Goal: Task Accomplishment & Management: Use online tool/utility

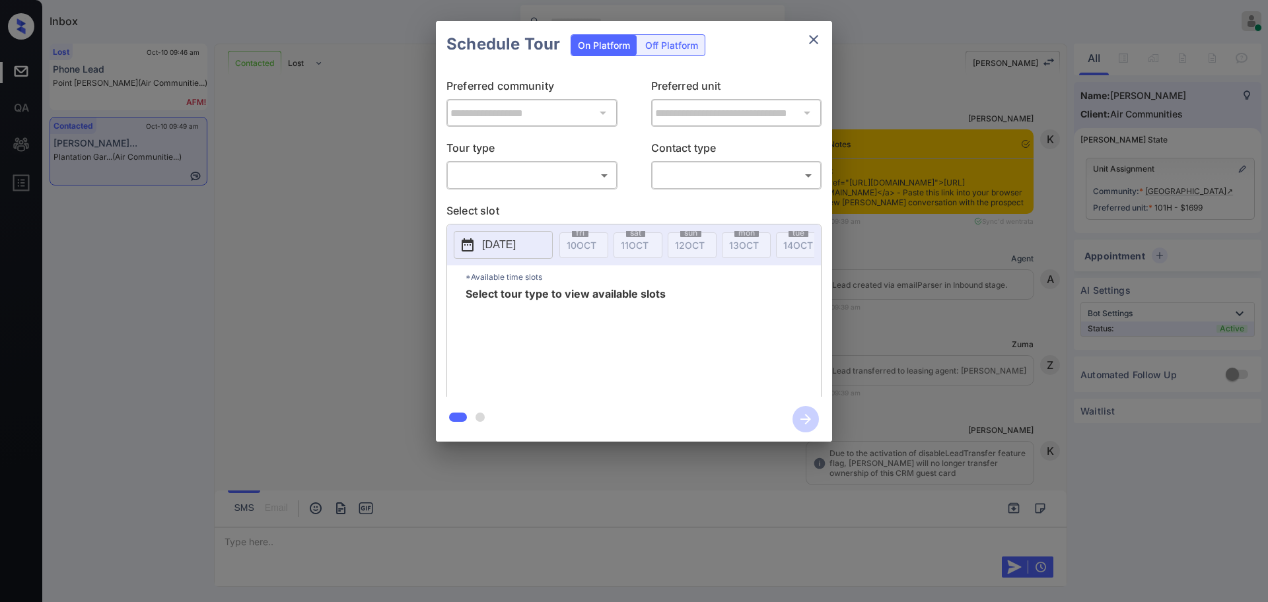
click at [488, 165] on body "Inbox [PERSON_NAME] Online Set yourself offline Set yourself on break Profile S…" at bounding box center [634, 301] width 1268 height 602
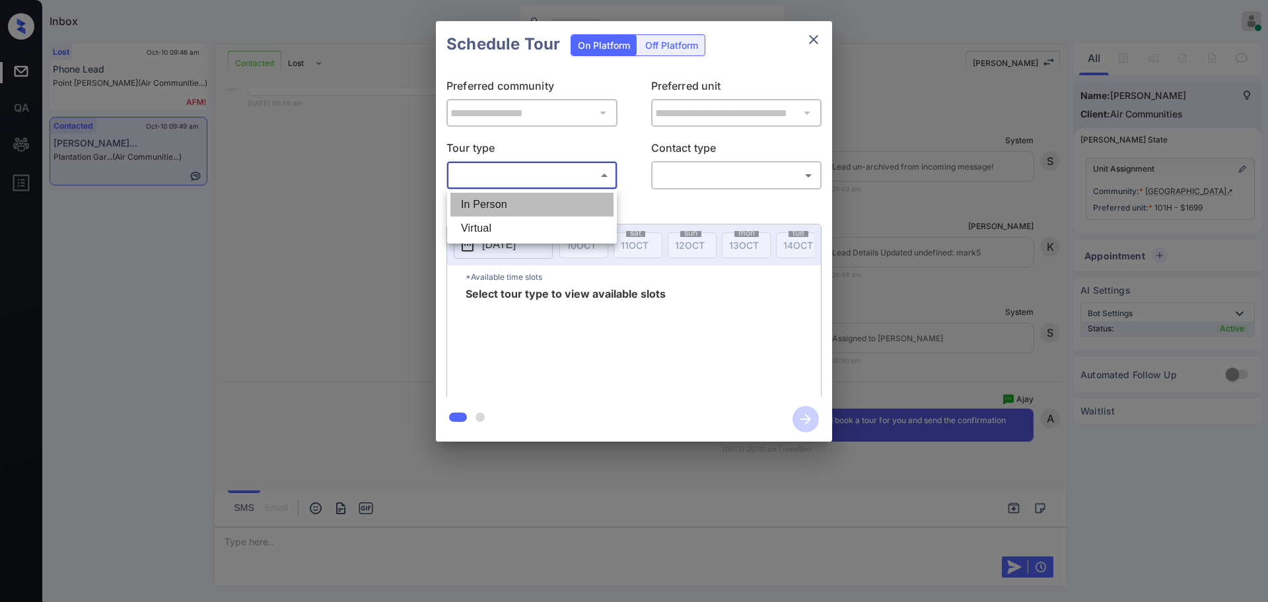
click at [491, 205] on li "In Person" at bounding box center [531, 205] width 163 height 24
type input "********"
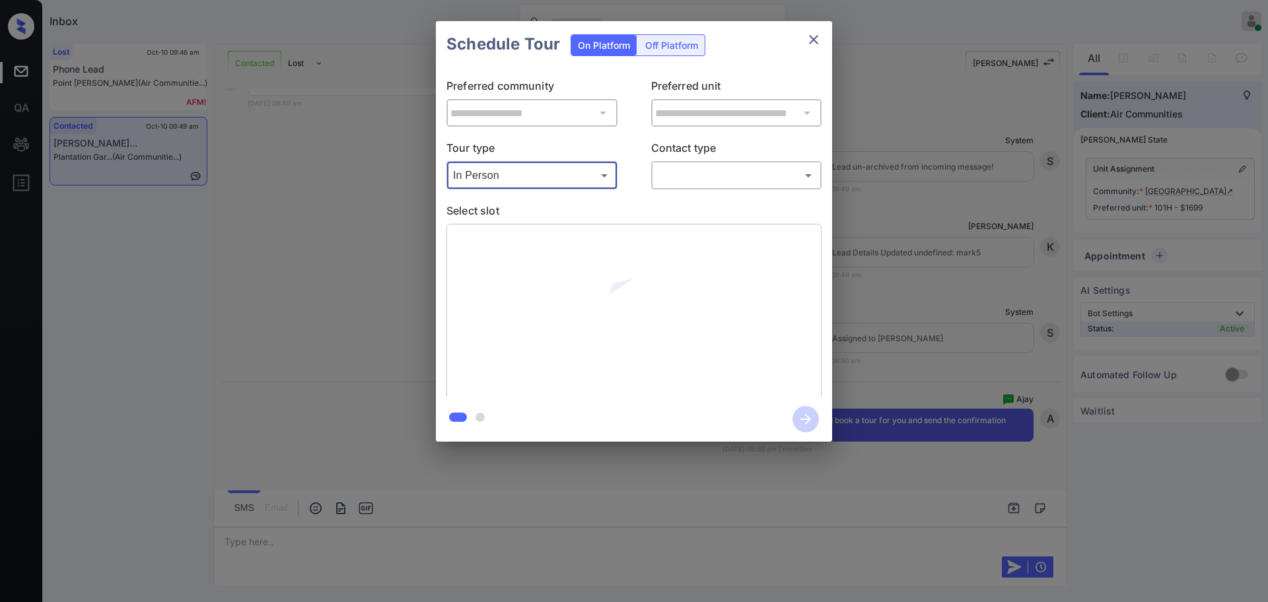
click at [675, 182] on body "Inbox Ajay Kumar Online Set yourself offline Set yourself on break Profile Swit…" at bounding box center [634, 301] width 1268 height 602
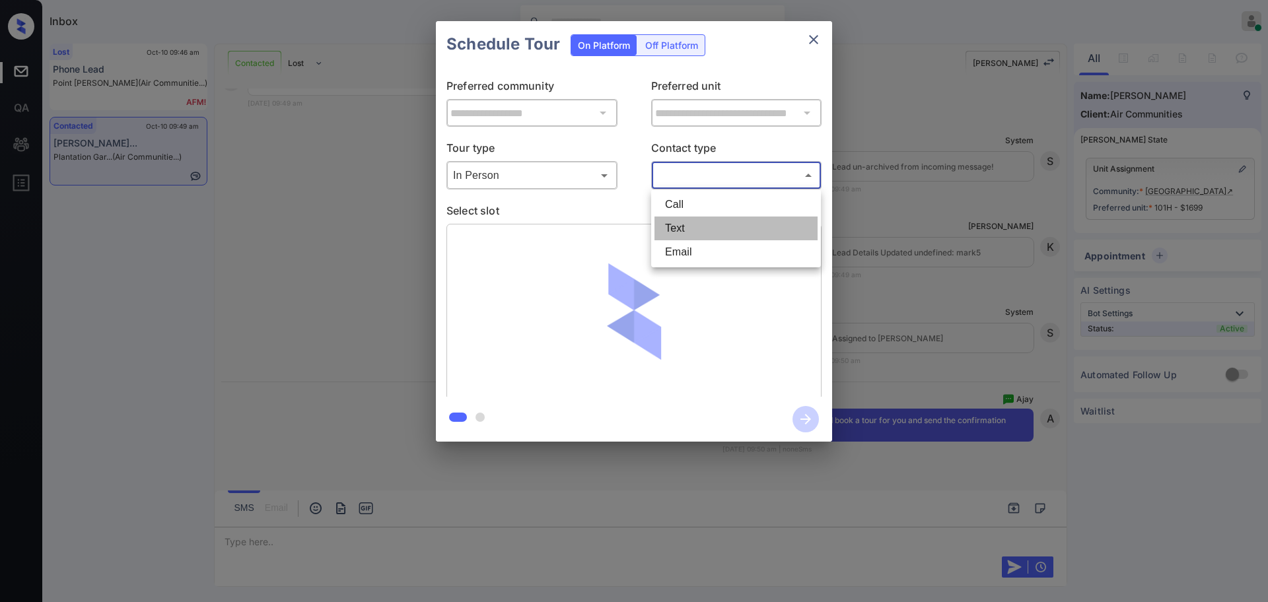
click at [686, 230] on li "Text" at bounding box center [736, 229] width 163 height 24
type input "****"
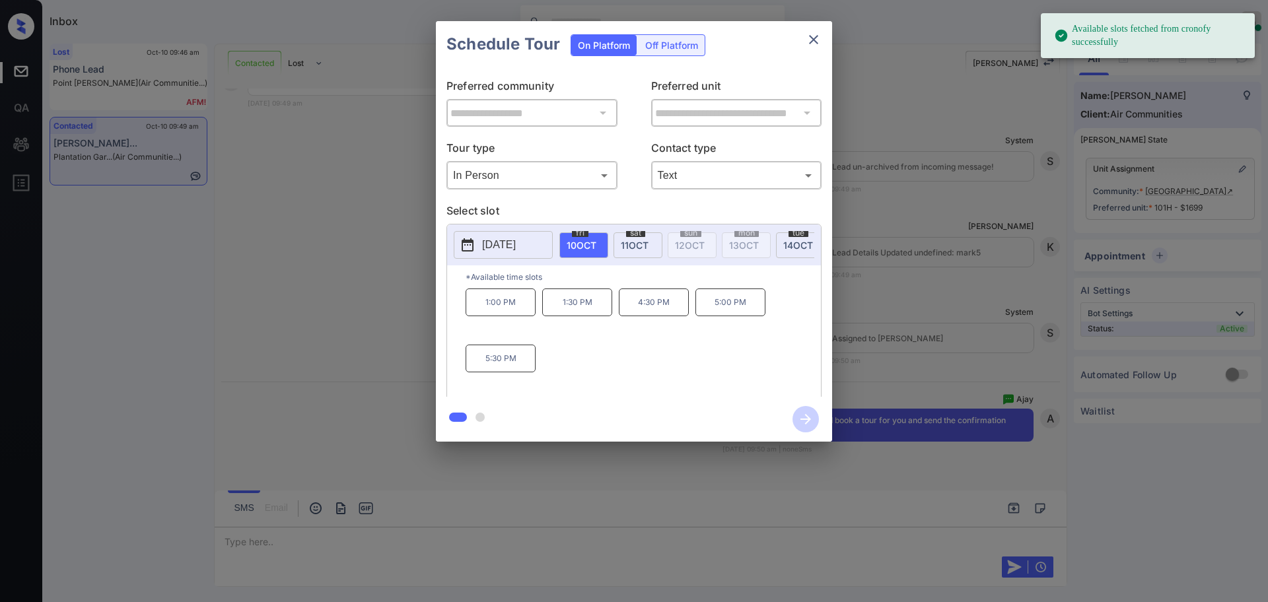
click at [635, 244] on span "11 OCT" at bounding box center [635, 245] width 28 height 11
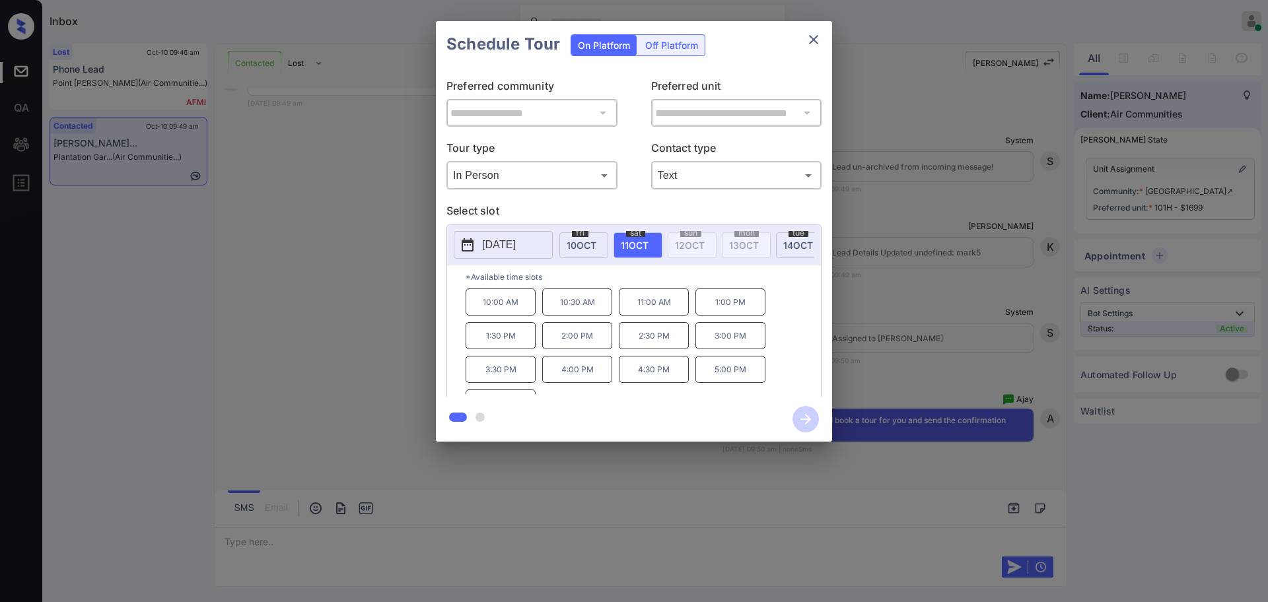
click at [729, 313] on p "1:00 PM" at bounding box center [731, 302] width 70 height 27
click at [804, 422] on icon "button" at bounding box center [806, 419] width 26 height 26
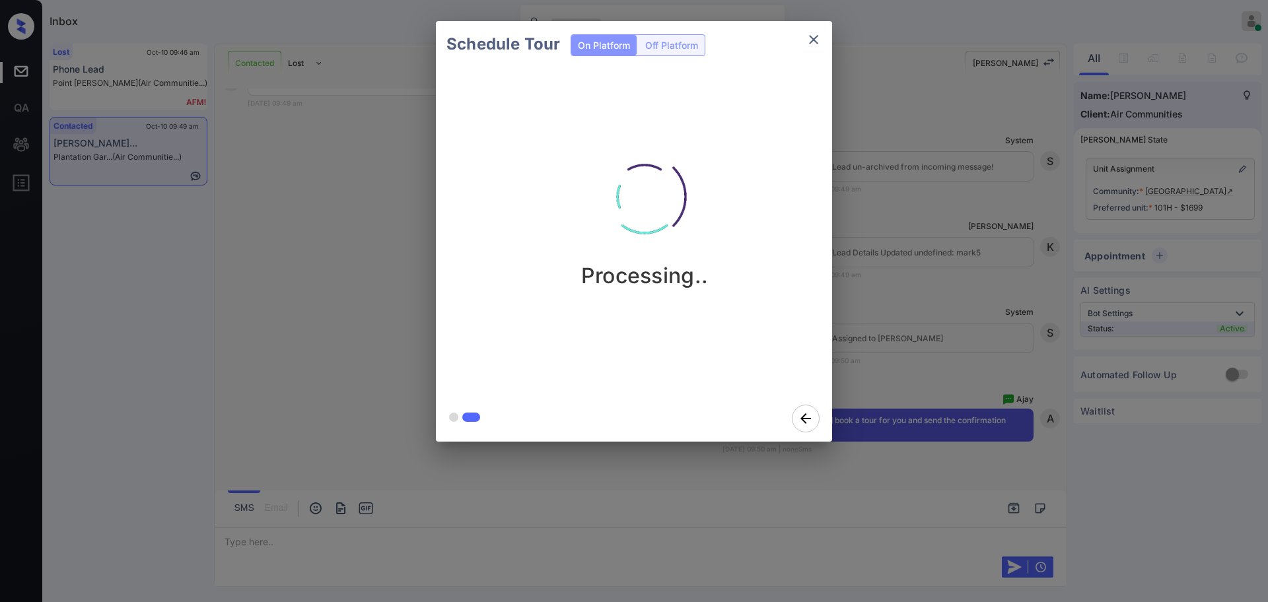
click at [886, 345] on div "Schedule Tour On Platform Off Platform Processing.." at bounding box center [634, 231] width 1268 height 463
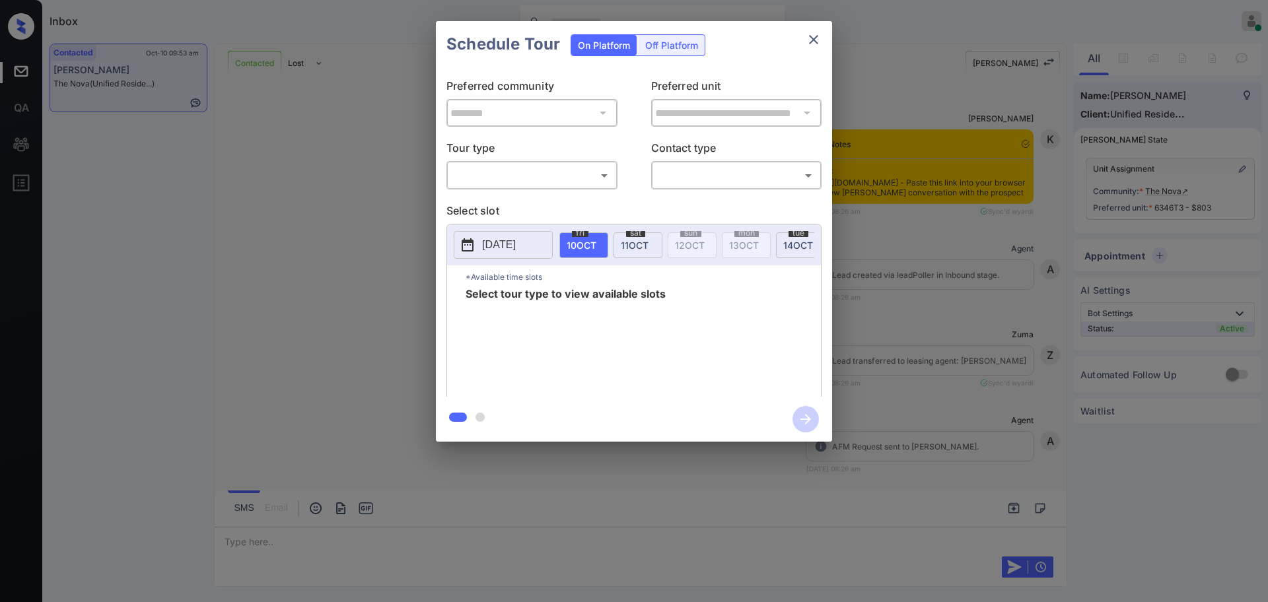
scroll to position [1845, 0]
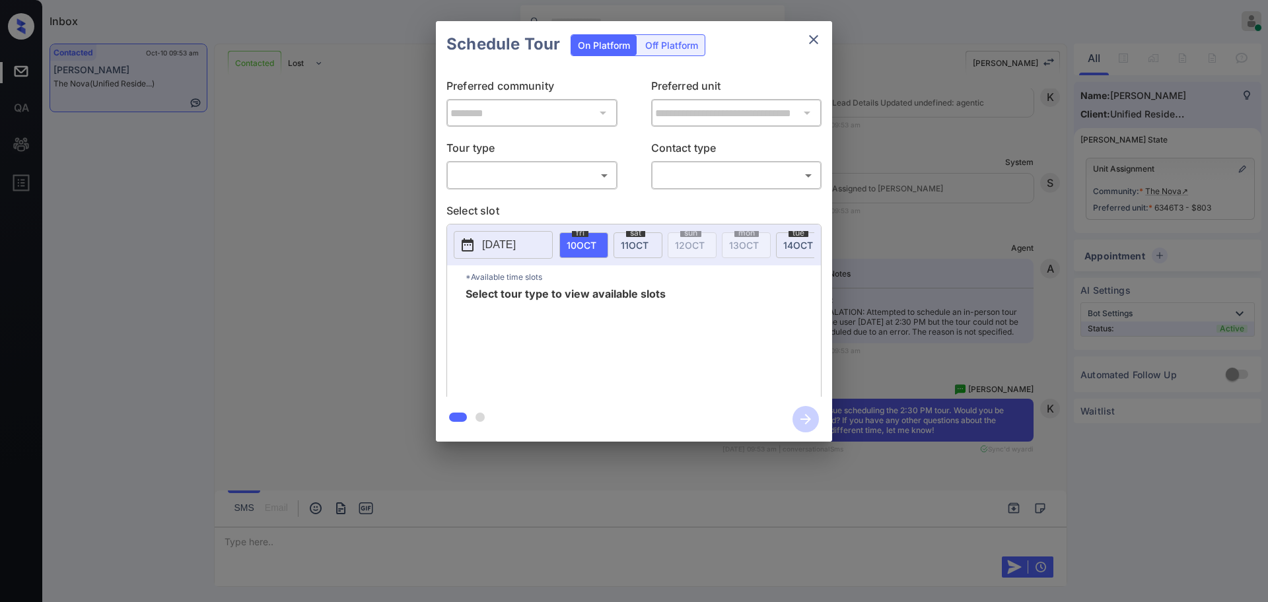
click at [474, 178] on body "Inbox Ajay Kumar Online Set yourself offline Set yourself on break Profile Swit…" at bounding box center [634, 301] width 1268 height 602
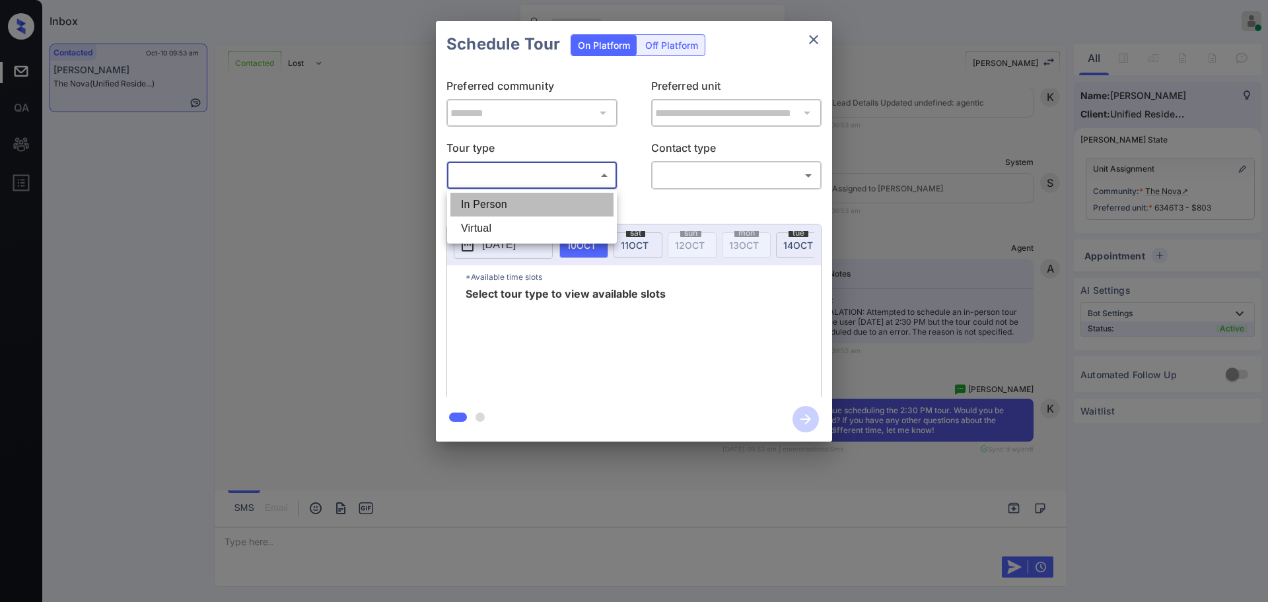
click at [481, 203] on li "In Person" at bounding box center [531, 205] width 163 height 24
type input "********"
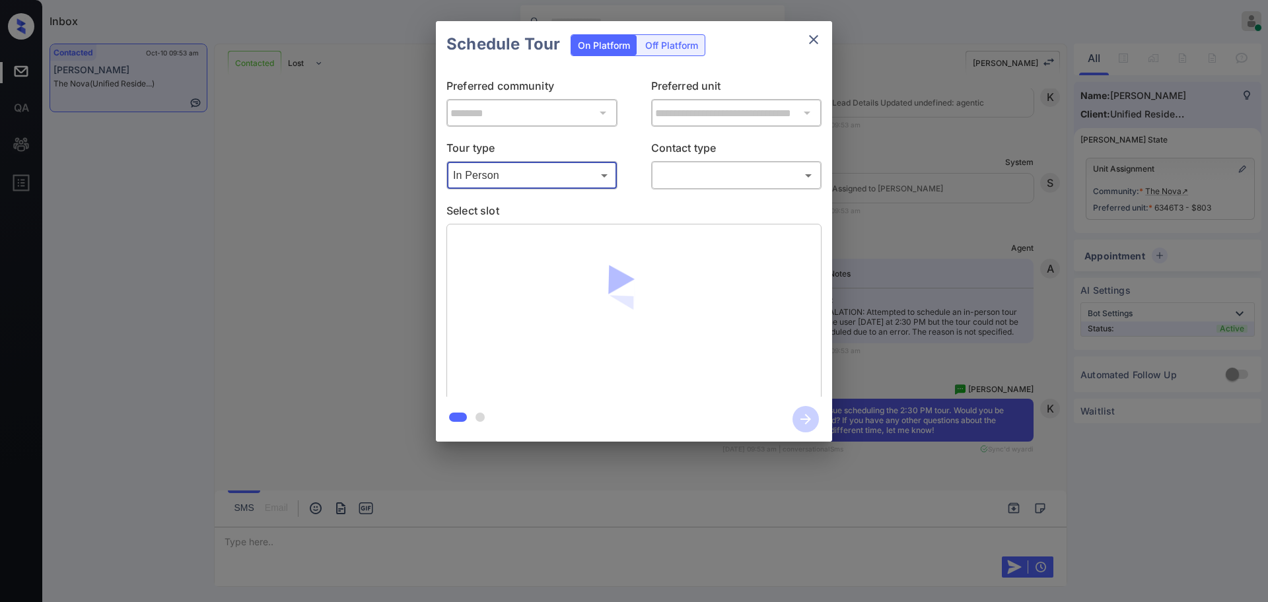
click at [698, 176] on body "Inbox Ajay Kumar Online Set yourself offline Set yourself on break Profile Swit…" at bounding box center [634, 301] width 1268 height 602
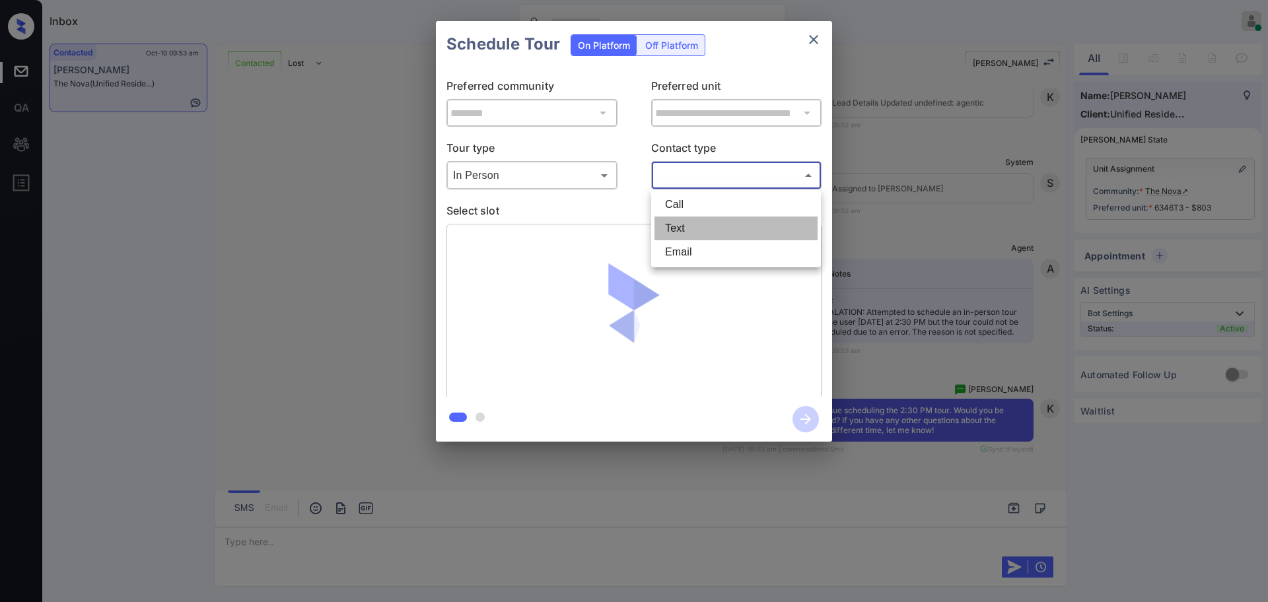
click at [688, 220] on li "Text" at bounding box center [736, 229] width 163 height 24
type input "****"
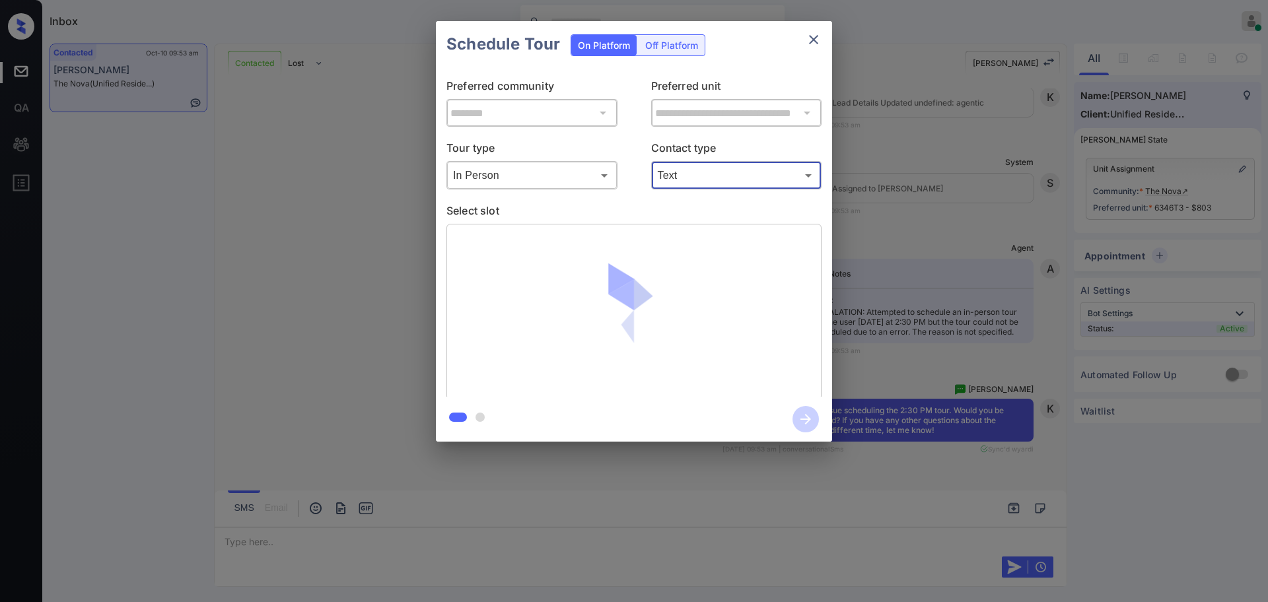
click at [655, 204] on p "Select slot" at bounding box center [634, 213] width 375 height 21
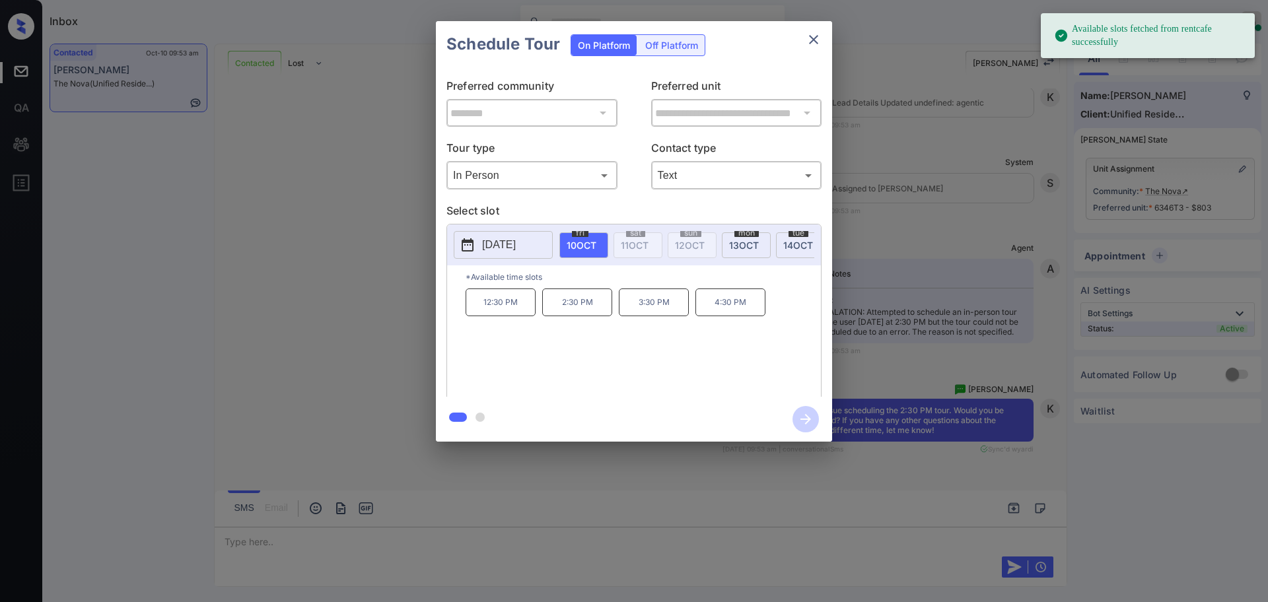
click at [579, 246] on span "10 OCT" at bounding box center [582, 245] width 30 height 11
click at [579, 310] on p "2:30 PM" at bounding box center [577, 303] width 70 height 28
click at [803, 426] on icon "button" at bounding box center [806, 419] width 26 height 26
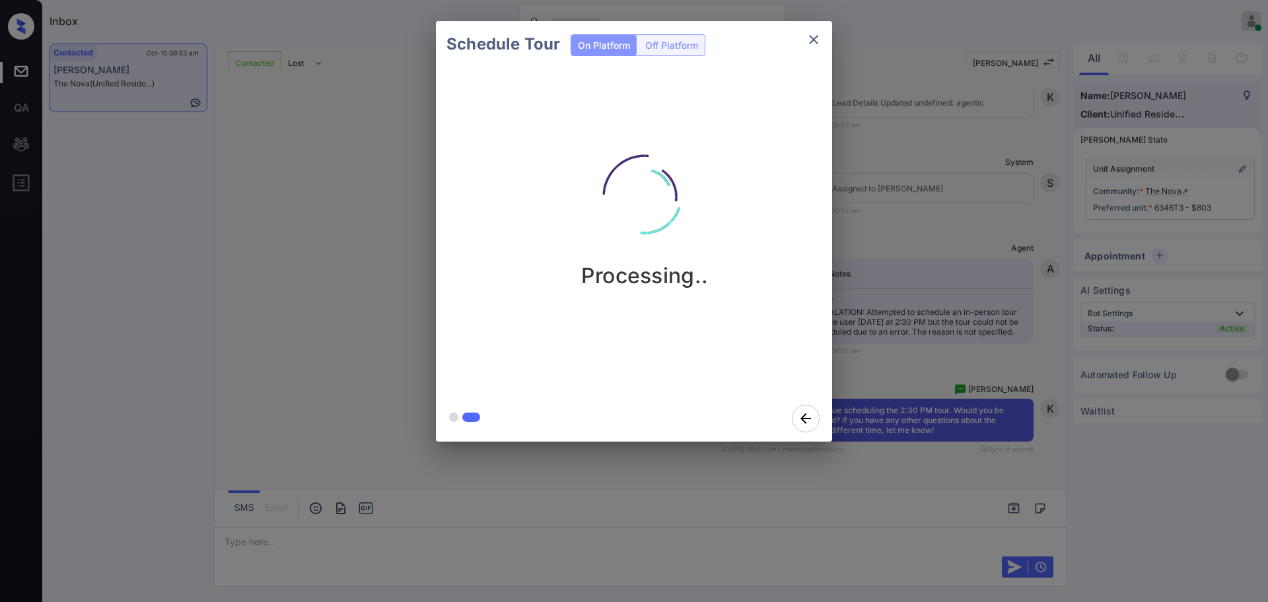
click at [910, 378] on div "Schedule Tour On Platform Off Platform Processing.." at bounding box center [634, 231] width 1268 height 463
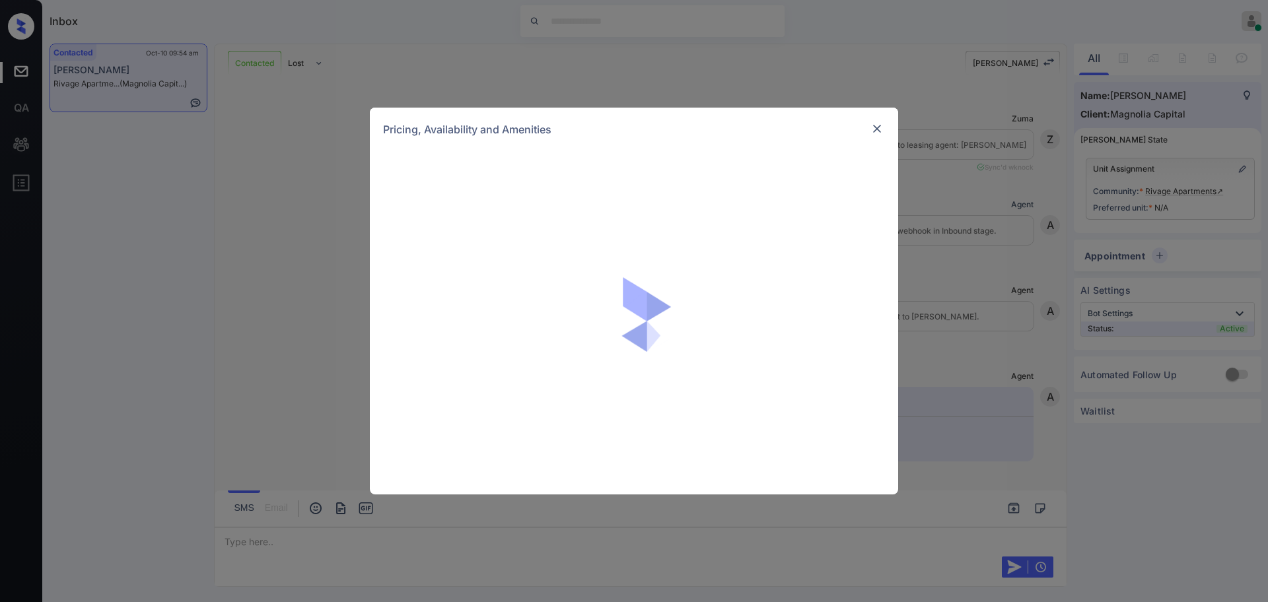
scroll to position [2265, 0]
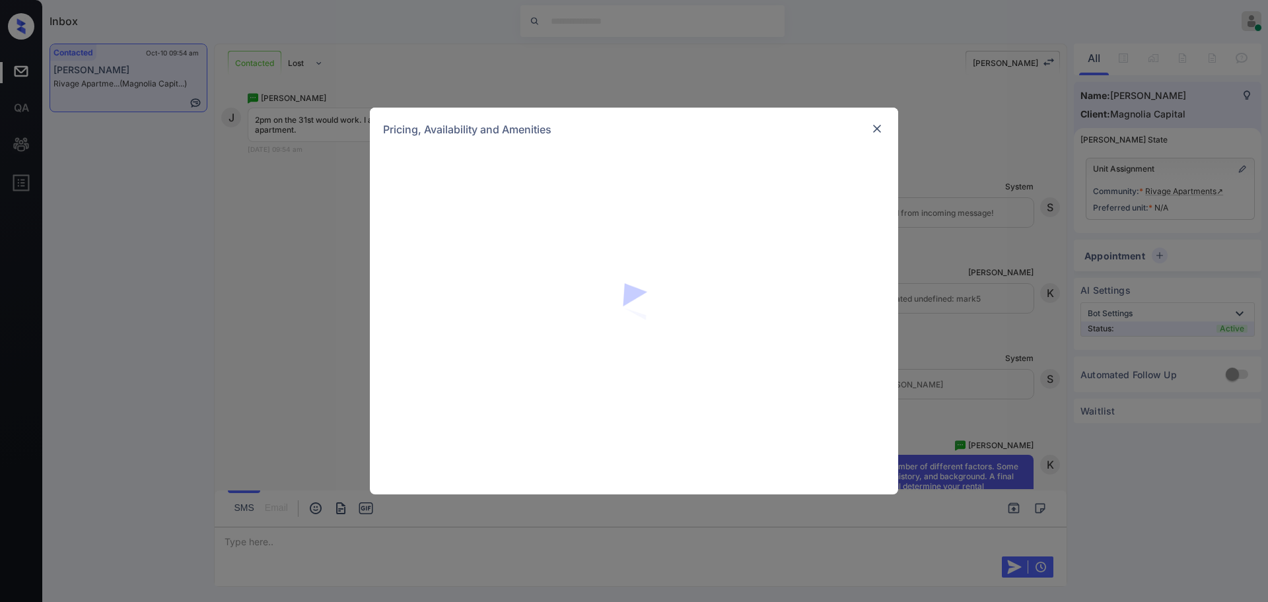
click at [875, 127] on img at bounding box center [877, 128] width 13 height 13
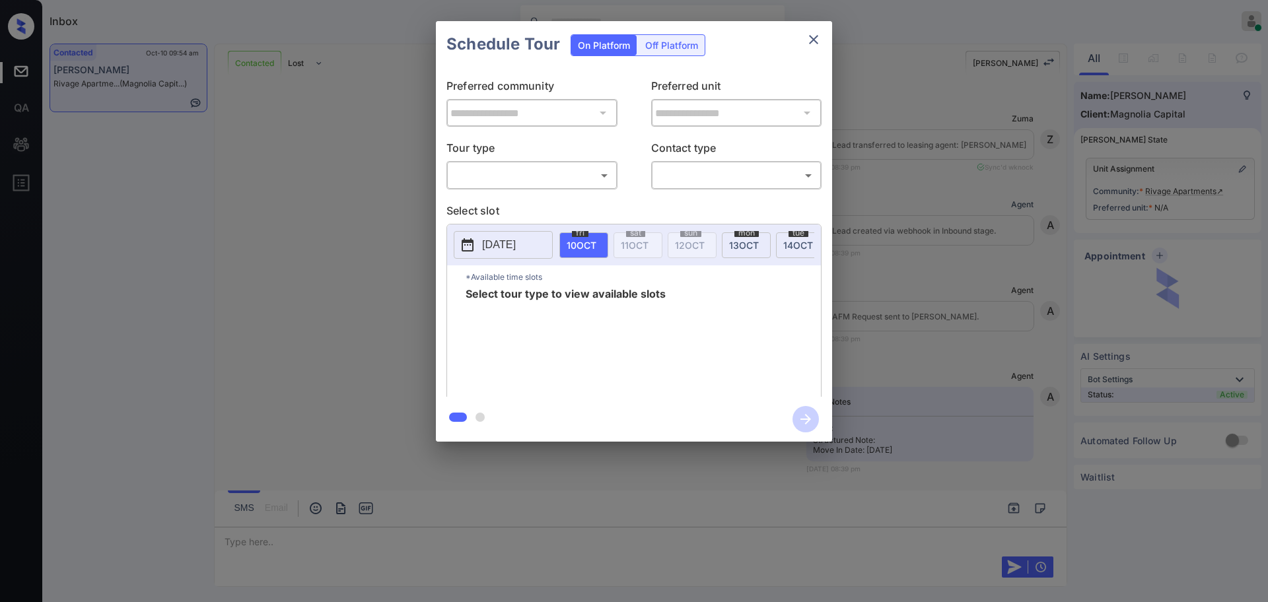
scroll to position [2265, 0]
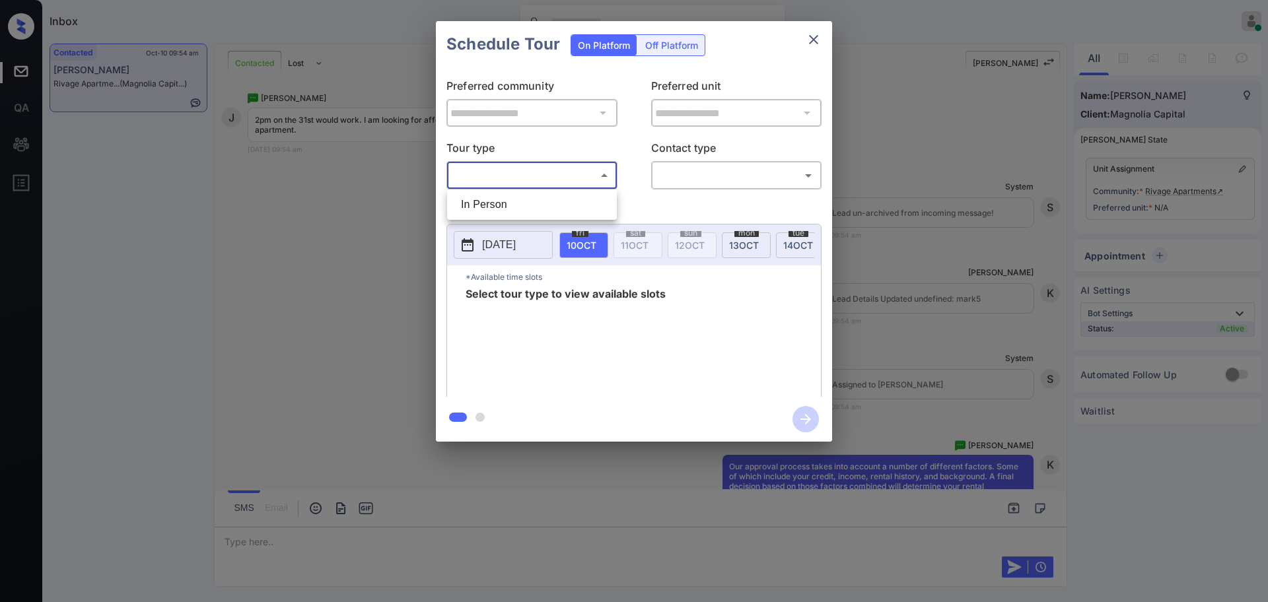
click at [502, 174] on body "Inbox Ajay Kumar Online Set yourself offline Set yourself on break Profile Swit…" at bounding box center [634, 301] width 1268 height 602
drag, startPoint x: 503, startPoint y: 201, endPoint x: 571, endPoint y: 205, distance: 68.1
click at [504, 202] on li "In Person" at bounding box center [531, 205] width 163 height 24
type input "********"
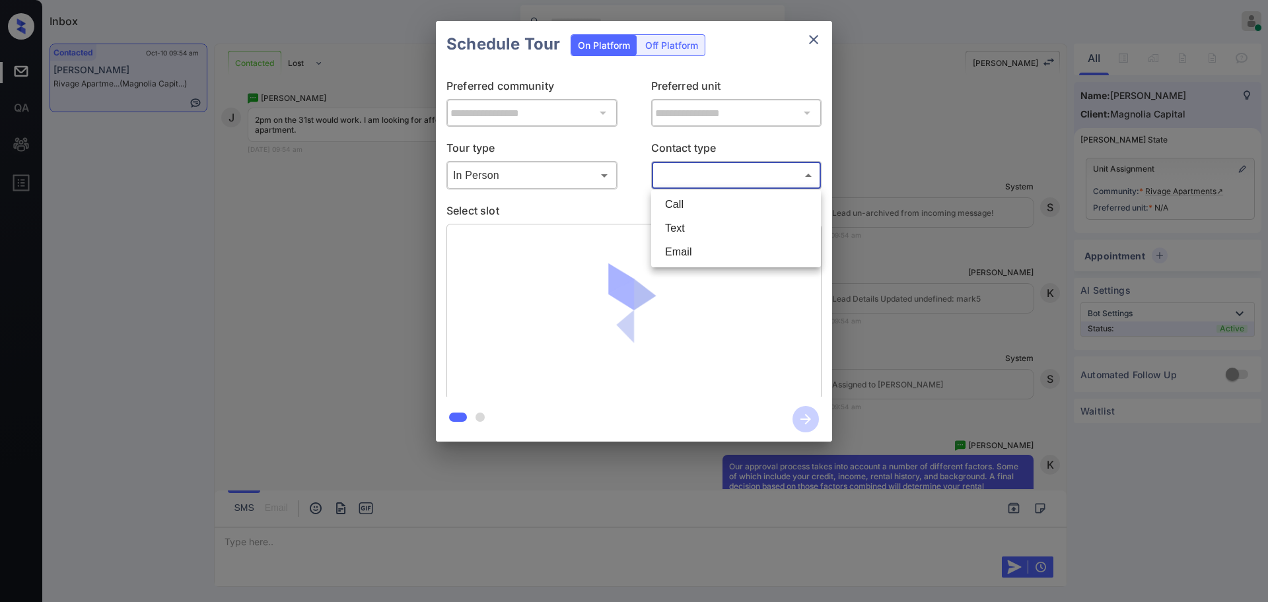
click at [672, 171] on body "Inbox Ajay Kumar Online Set yourself offline Set yourself on break Profile Swit…" at bounding box center [634, 301] width 1268 height 602
click at [680, 232] on li "Text" at bounding box center [736, 229] width 163 height 24
type input "****"
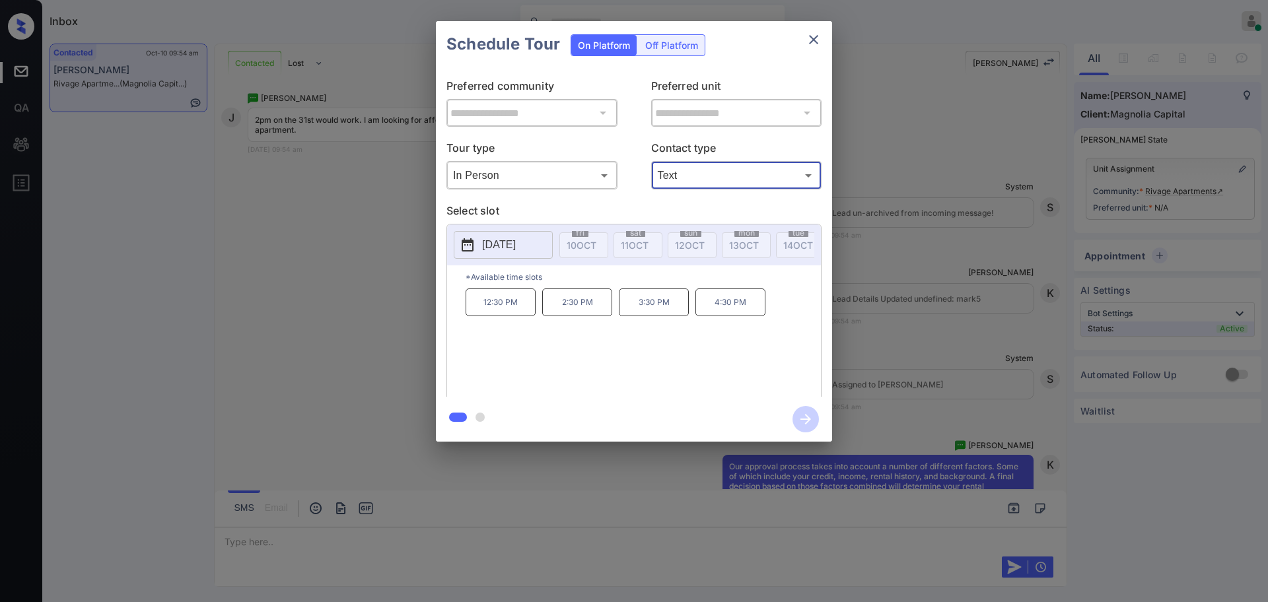
click at [514, 217] on p "Select slot" at bounding box center [634, 213] width 375 height 21
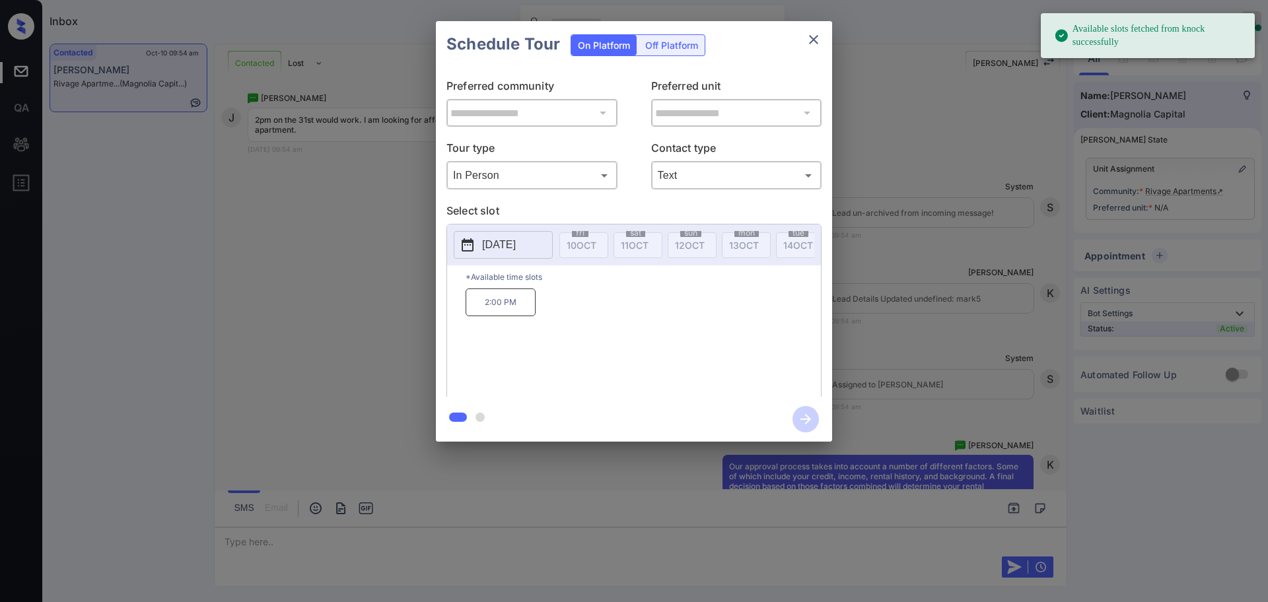
click at [503, 248] on p "2025-10-19" at bounding box center [499, 245] width 34 height 16
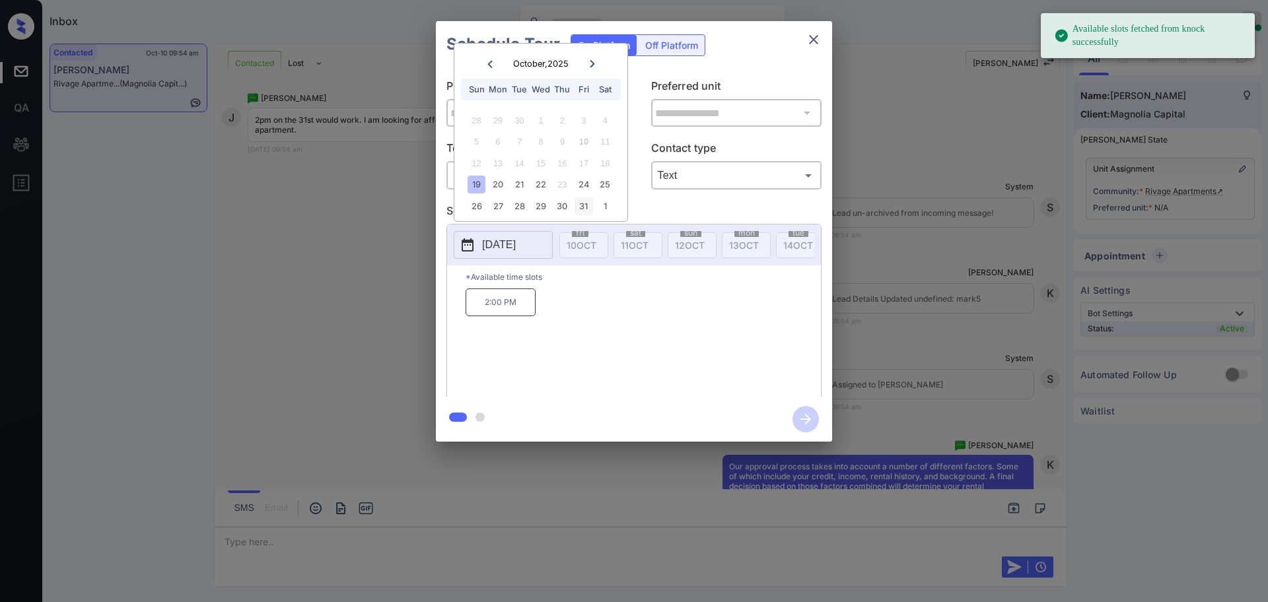
click at [581, 213] on div "31" at bounding box center [584, 206] width 18 height 18
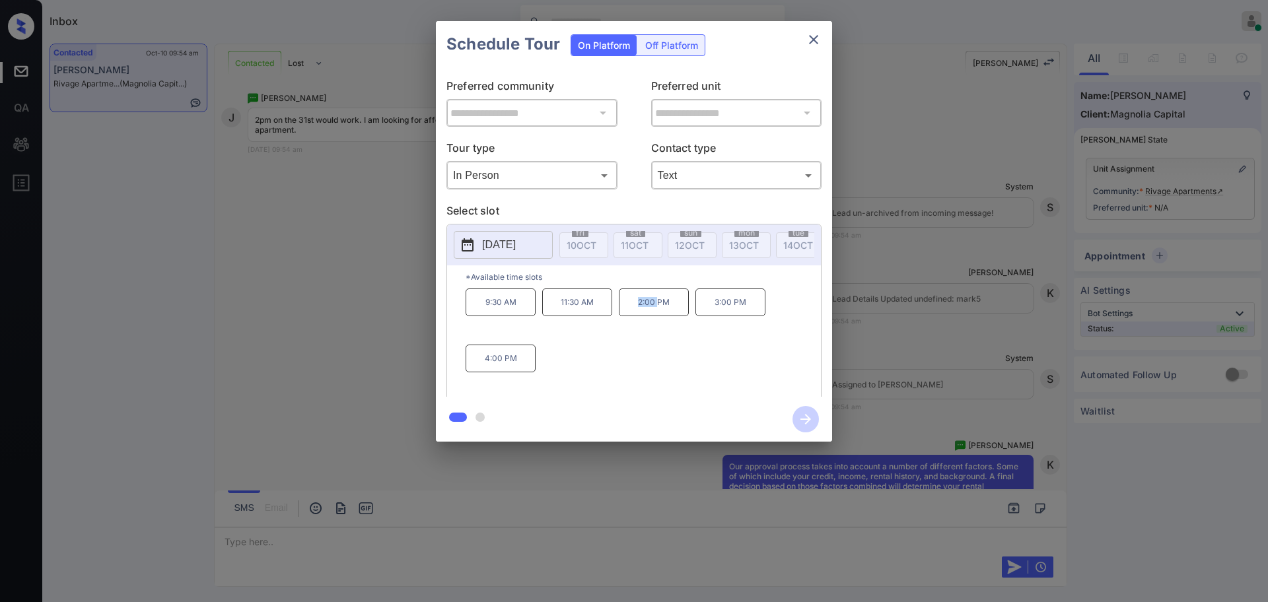
drag, startPoint x: 635, startPoint y: 314, endPoint x: 743, endPoint y: 262, distance: 119.6
click at [664, 314] on p "2:00 PM" at bounding box center [654, 303] width 70 height 28
copy p "2:00 P"
click at [817, 37] on icon "close" at bounding box center [813, 39] width 9 height 9
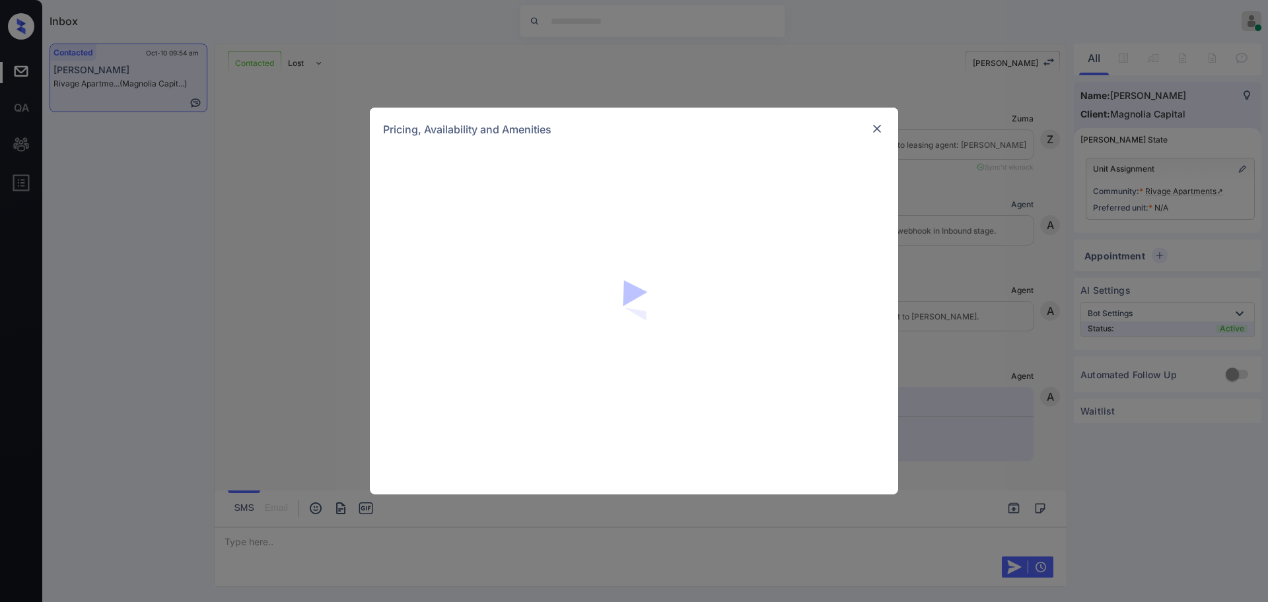
scroll to position [2265, 0]
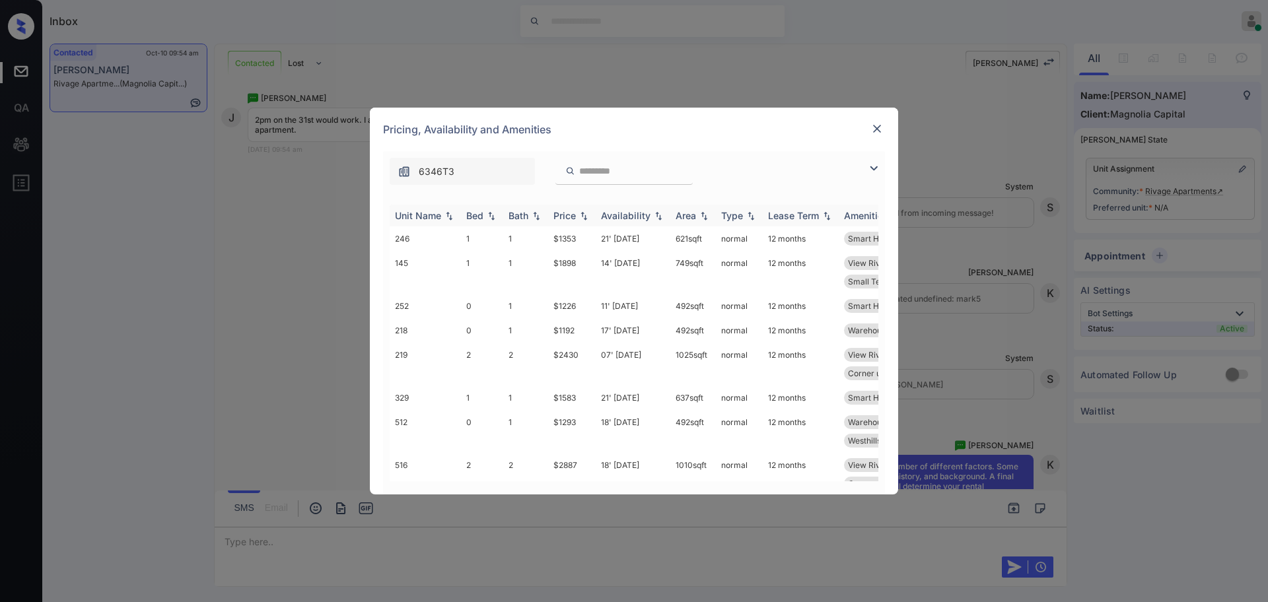
click at [483, 213] on div "Bed" at bounding box center [474, 215] width 17 height 11
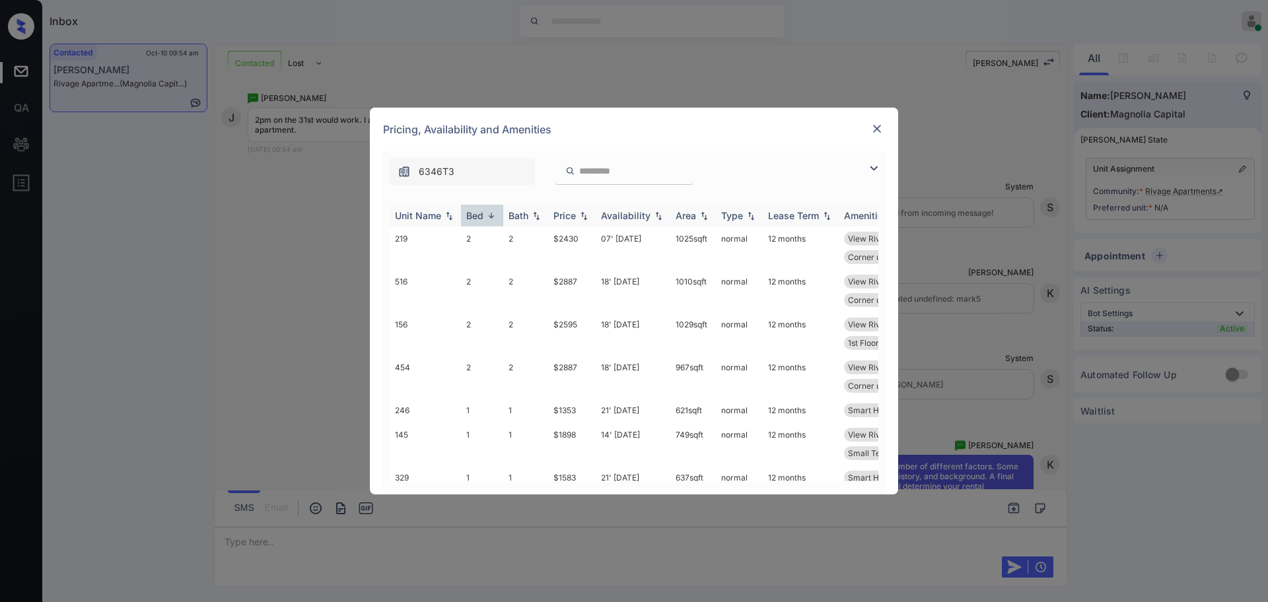
click at [483, 213] on div "Bed" at bounding box center [474, 215] width 17 height 11
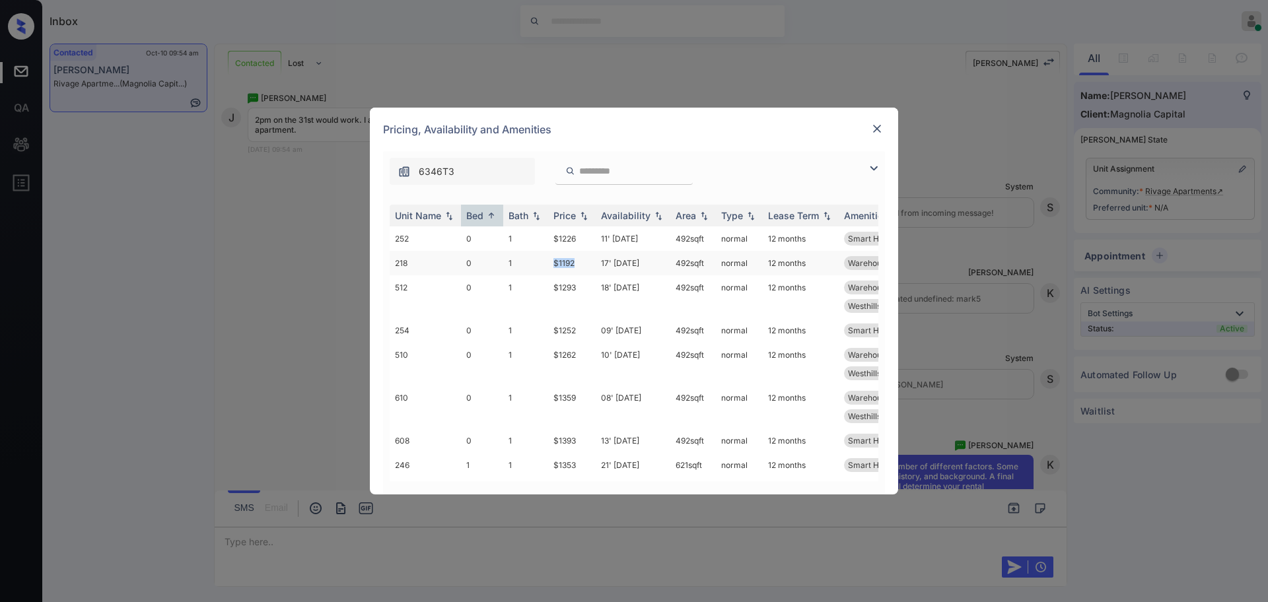
drag, startPoint x: 543, startPoint y: 260, endPoint x: 598, endPoint y: 271, distance: 56.6
click at [581, 264] on tr "218 0 1 $1192 17' [DATE] 492 sqft normal 12 months Warehouse View ... Smart Hom…" at bounding box center [735, 263] width 690 height 24
copy tr "$1192"
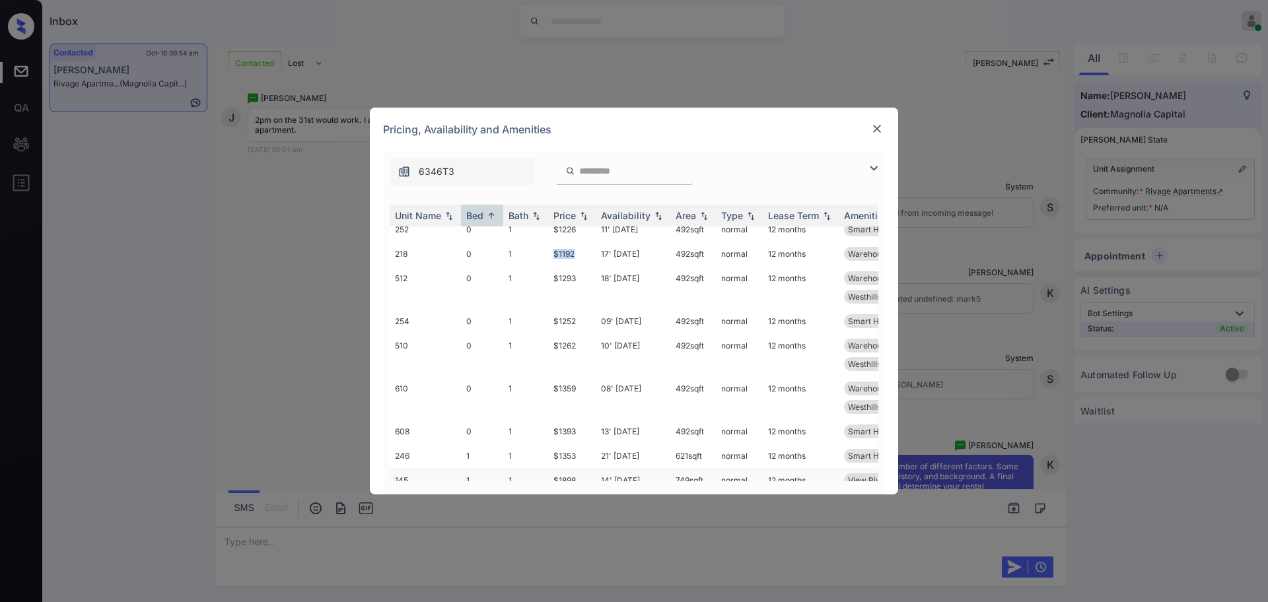
scroll to position [0, 0]
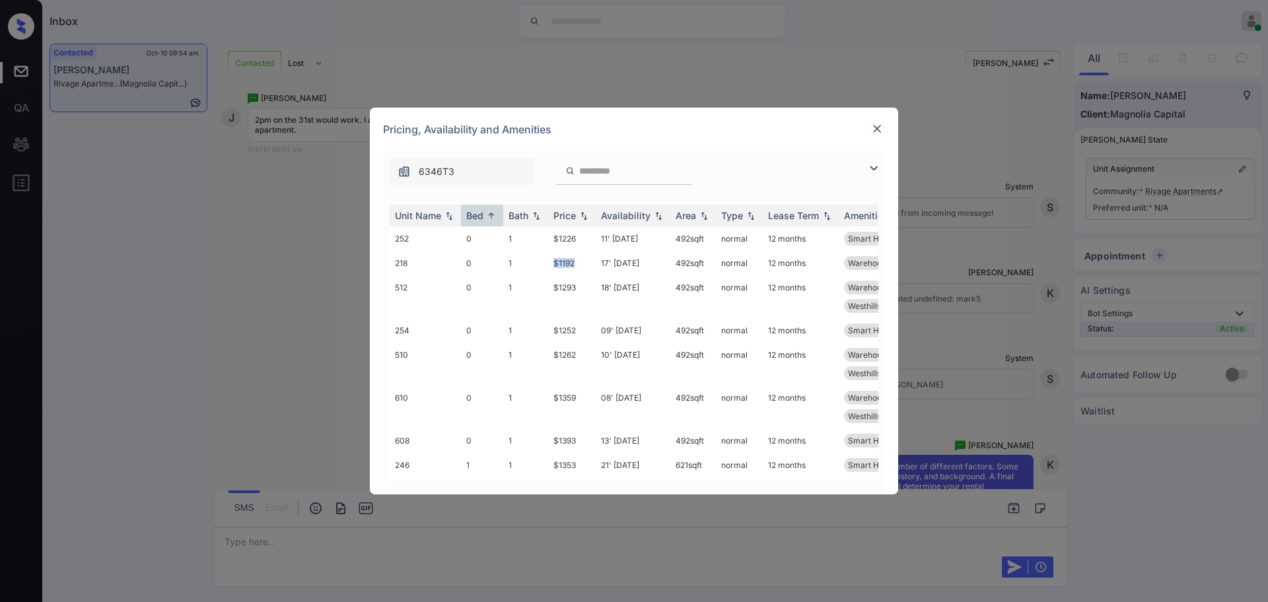
copy tr "$1192"
click at [882, 121] on div at bounding box center [877, 129] width 16 height 16
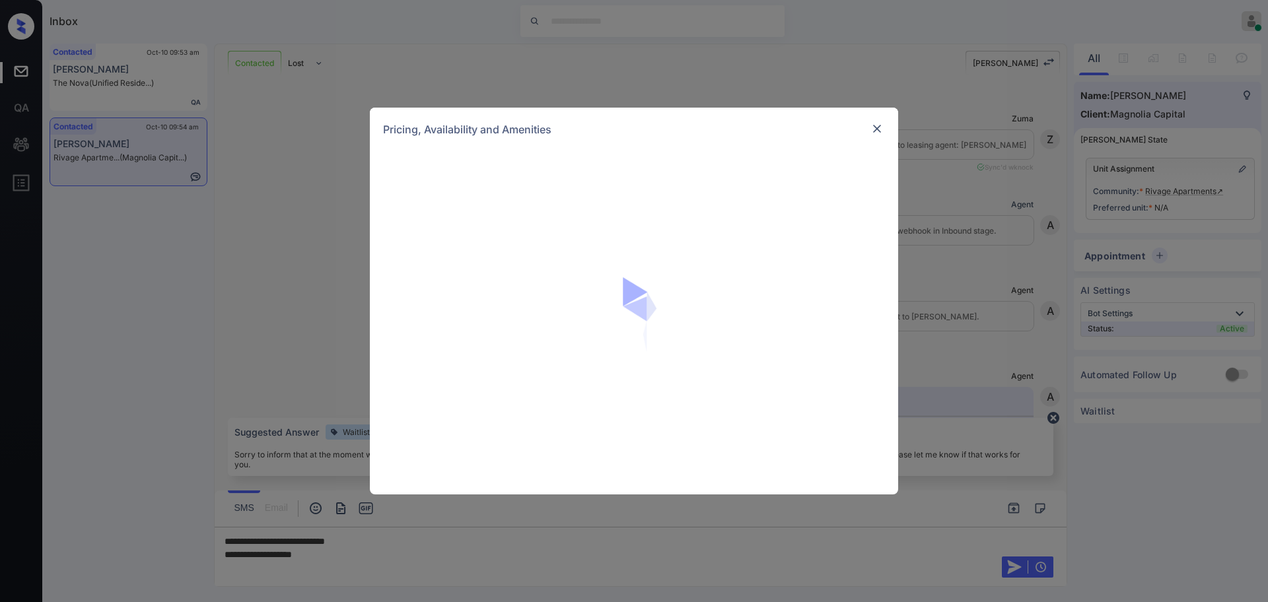
scroll to position [2513, 0]
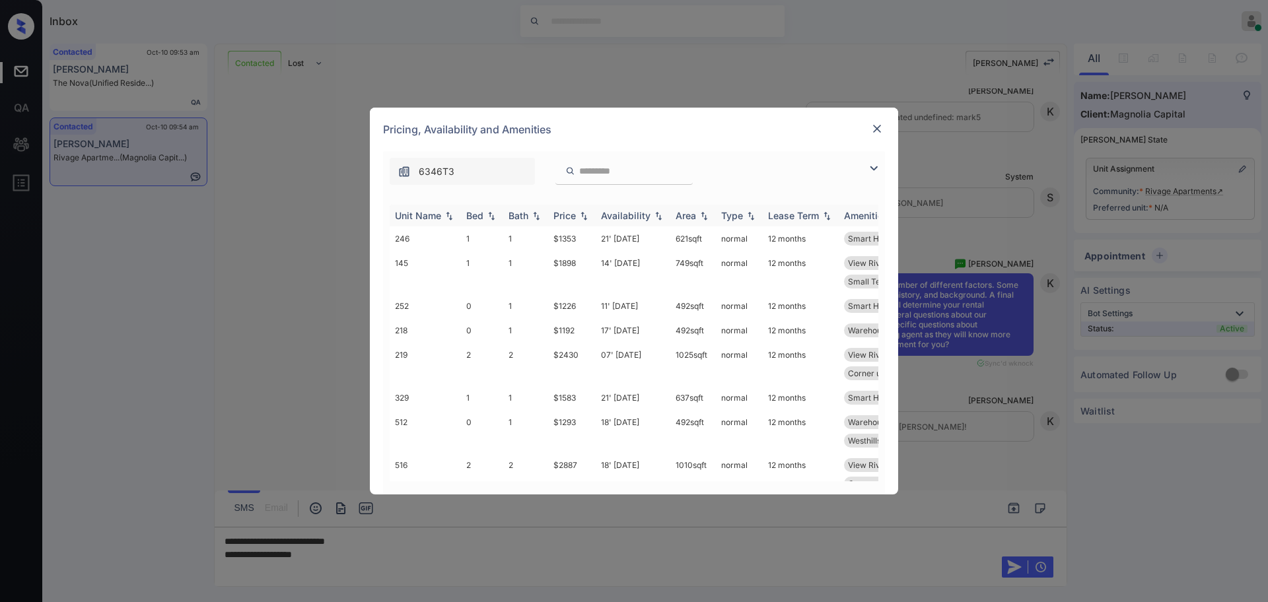
click at [472, 212] on div "Bed" at bounding box center [474, 215] width 17 height 11
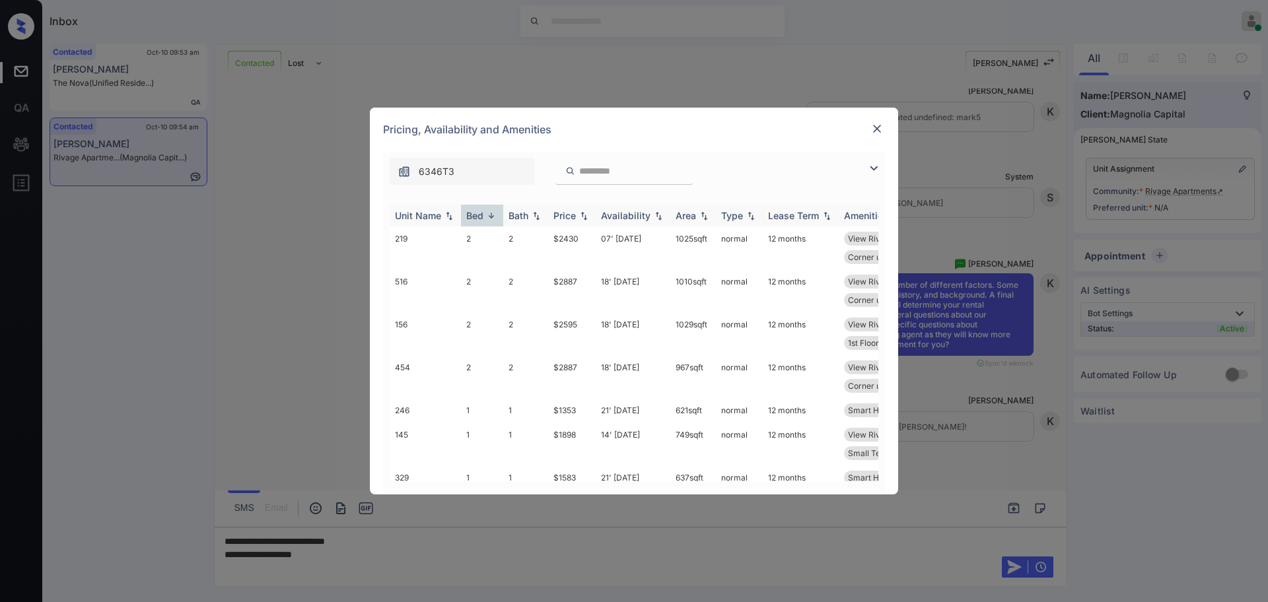
click at [476, 219] on div "Bed" at bounding box center [474, 215] width 17 height 11
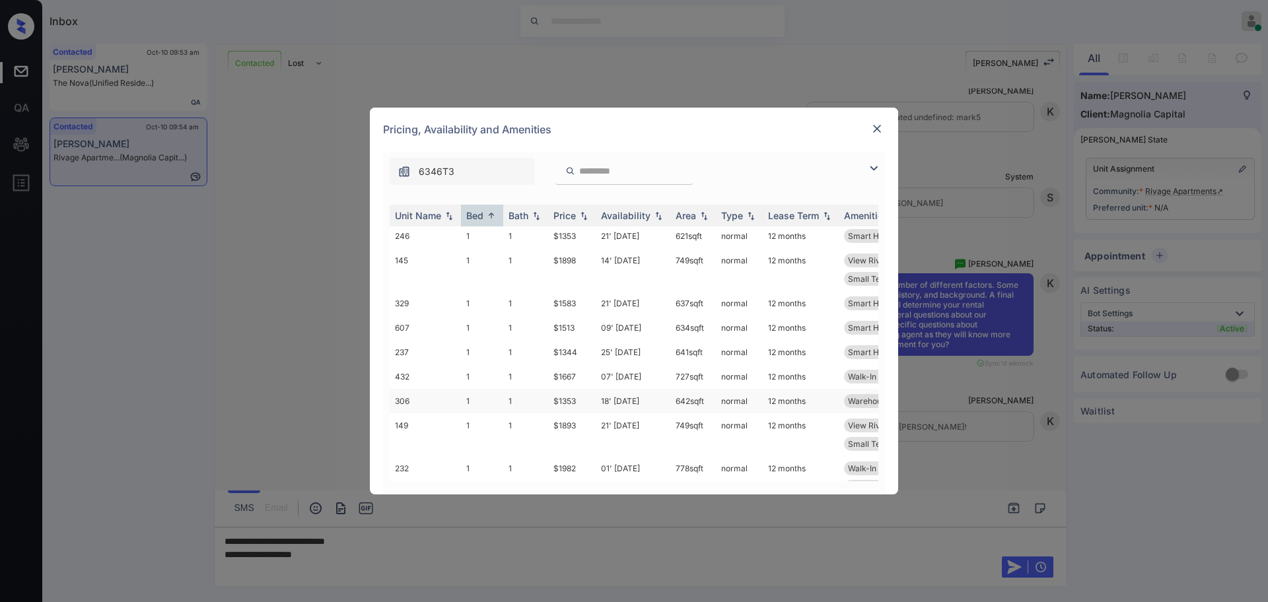
scroll to position [330, 0]
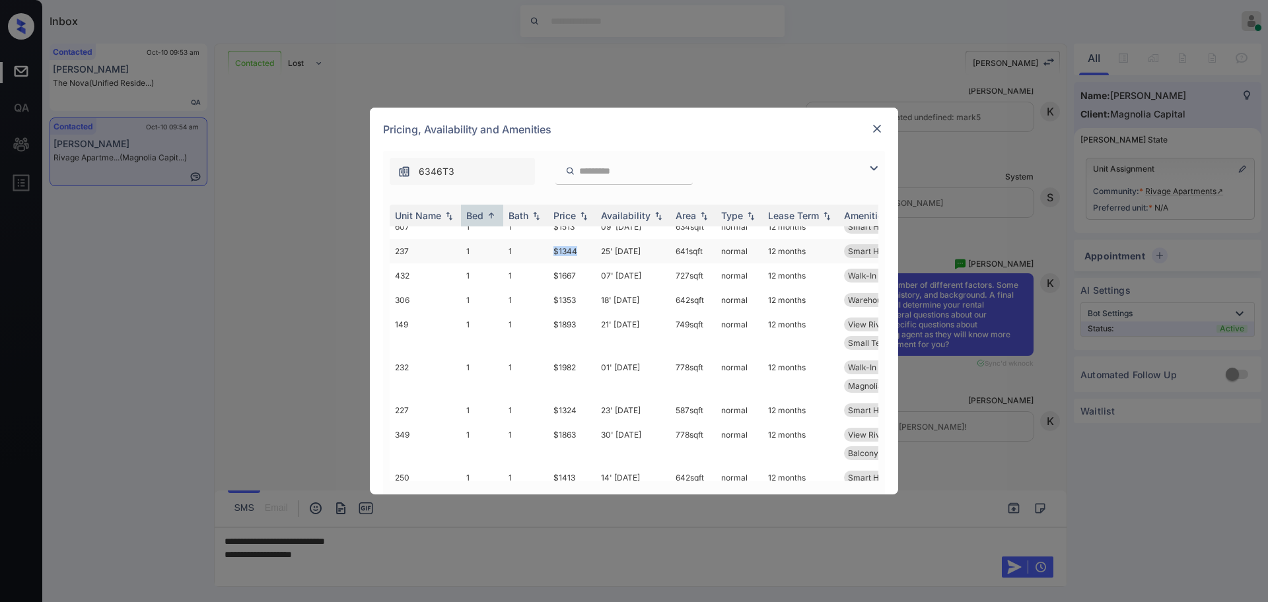
drag, startPoint x: 550, startPoint y: 272, endPoint x: 610, endPoint y: 281, distance: 60.1
click at [583, 264] on td "$1344" at bounding box center [572, 251] width 48 height 24
copy td "$1344"
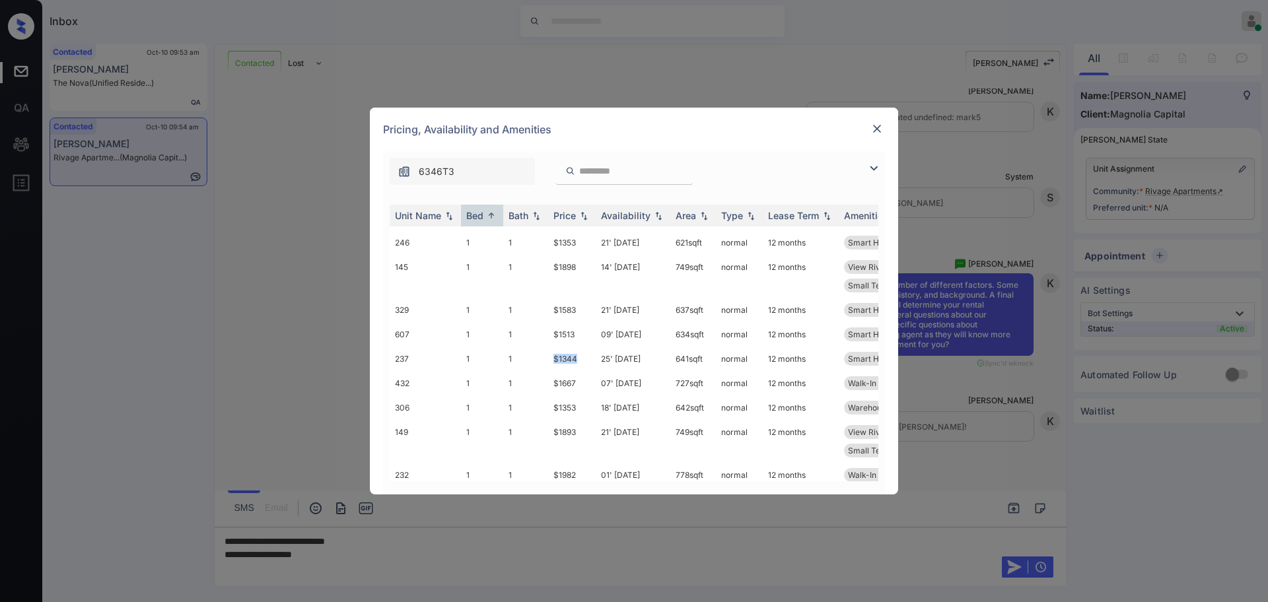
scroll to position [165, 0]
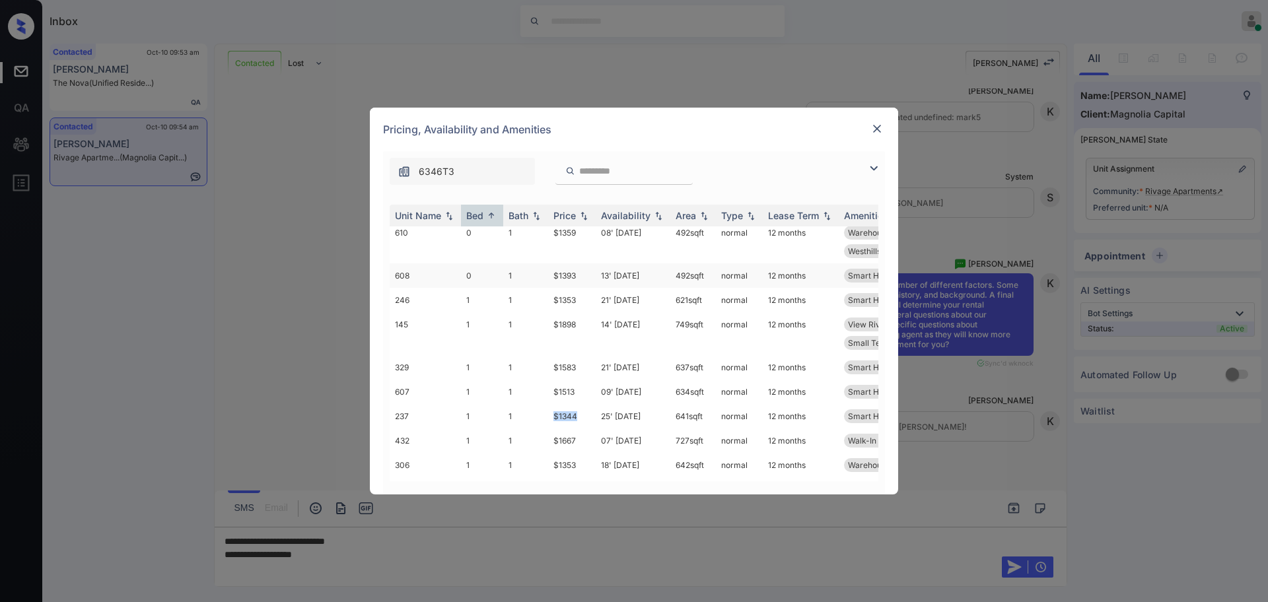
copy td "$1344"
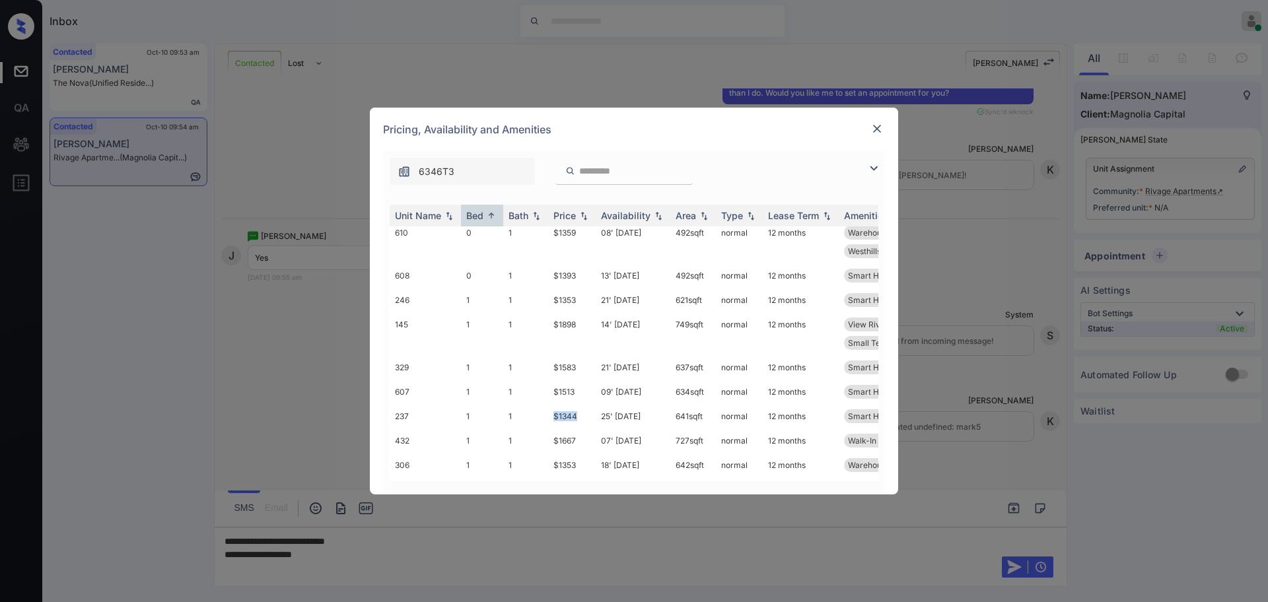
scroll to position [2768, 0]
click at [872, 133] on img at bounding box center [877, 128] width 13 height 13
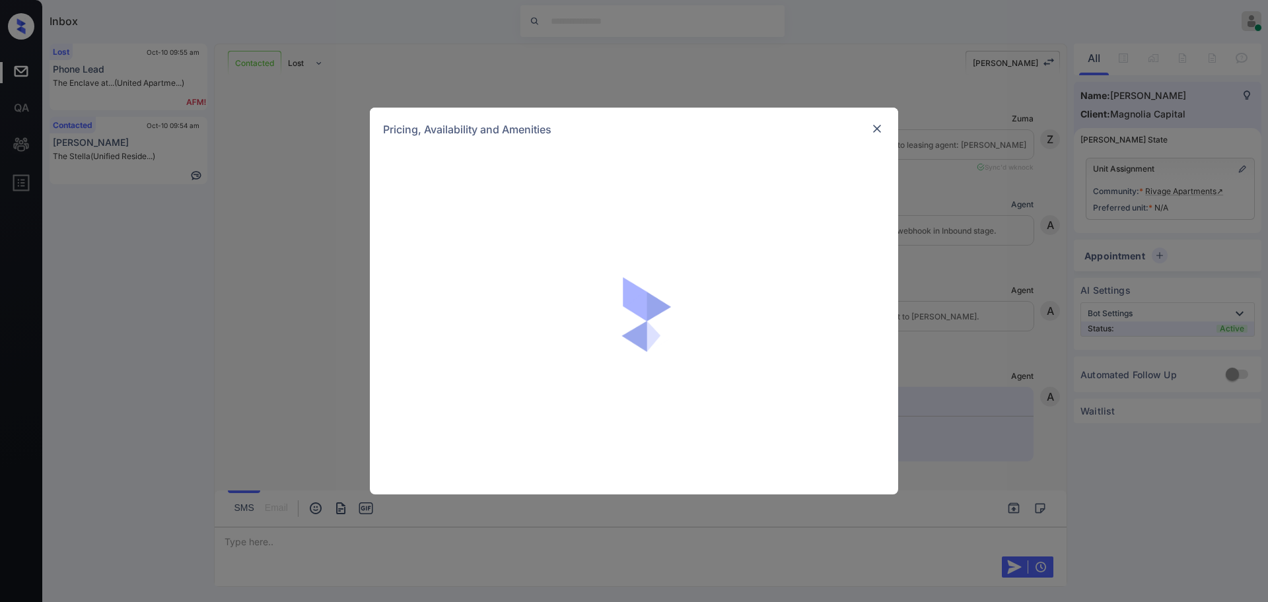
scroll to position [3299, 0]
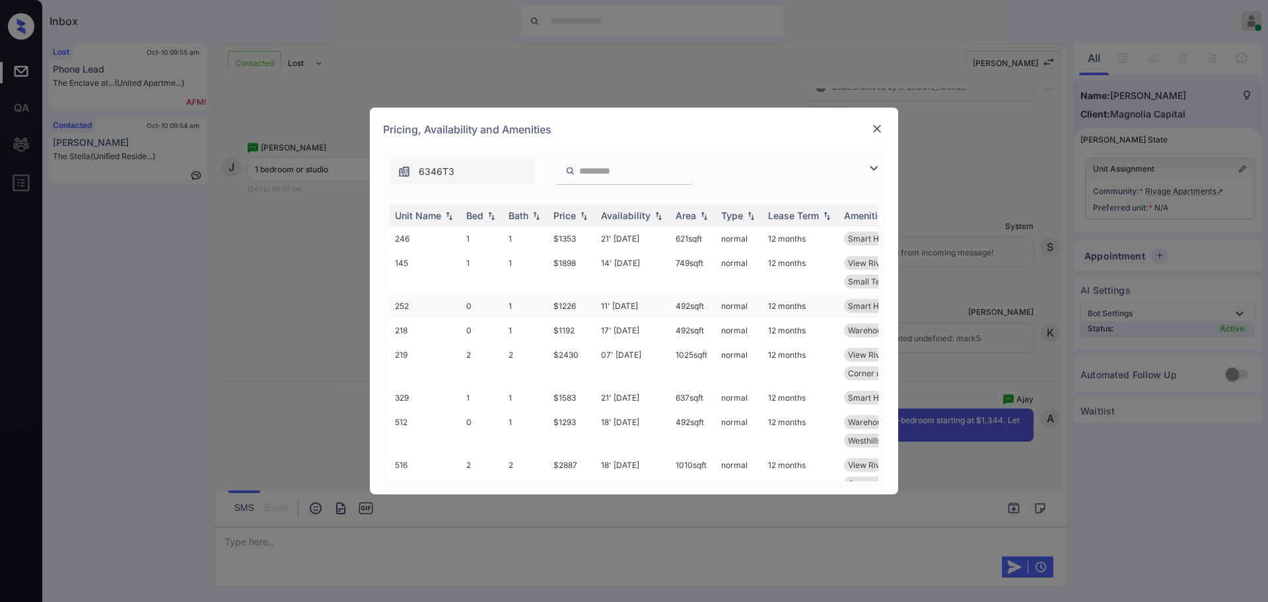
click at [626, 309] on td "11' Sep 25" at bounding box center [633, 306] width 75 height 24
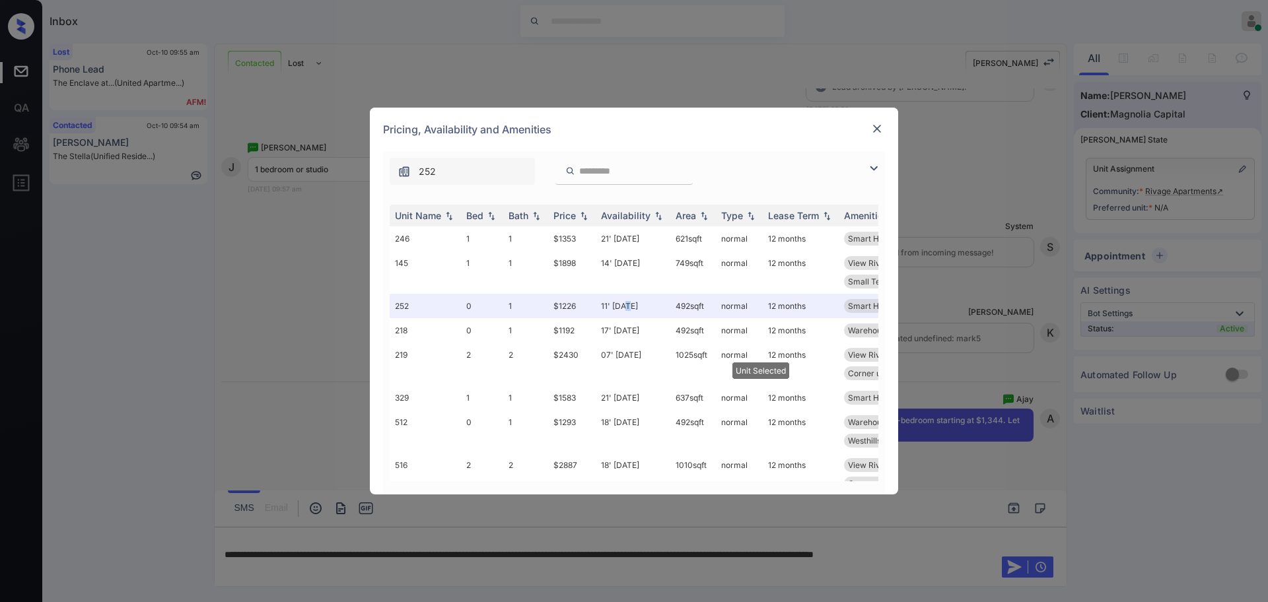
click at [881, 126] on img at bounding box center [877, 128] width 13 height 13
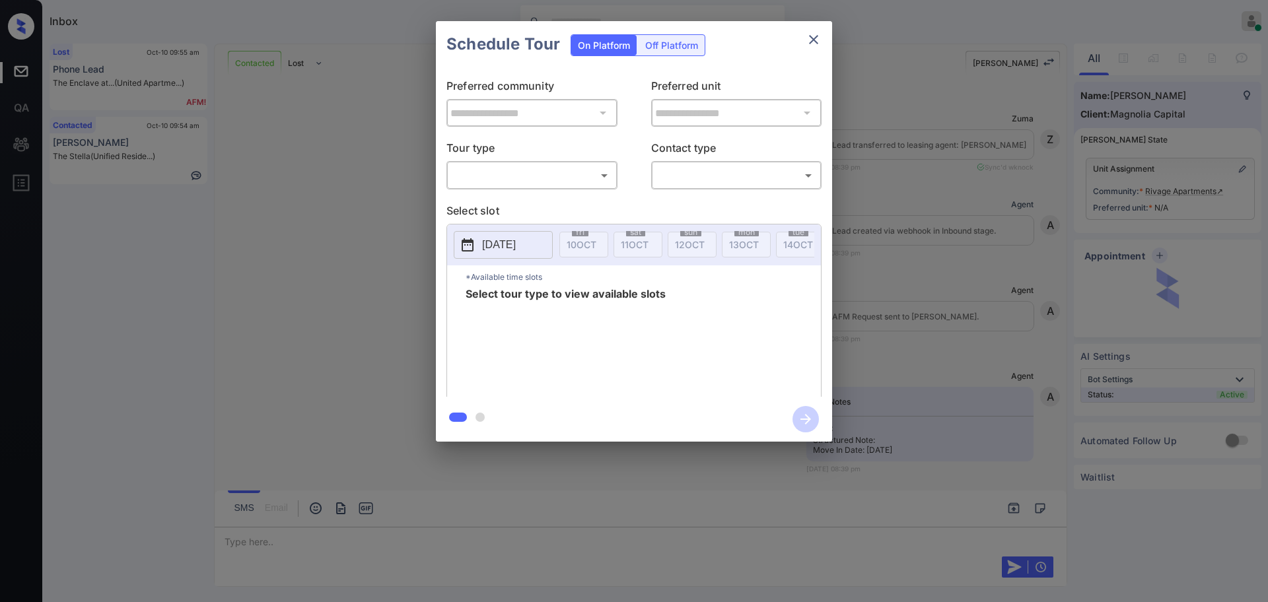
scroll to position [2968, 0]
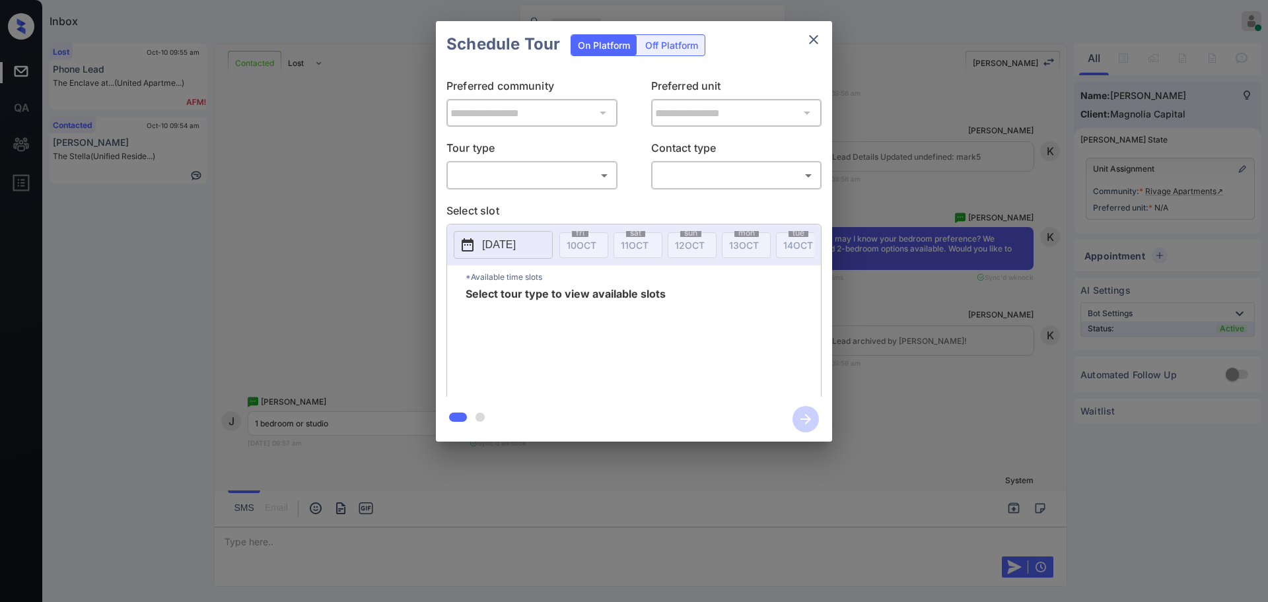
click at [496, 176] on body "Inbox [PERSON_NAME] Online Set yourself offline Set yourself on break Profile S…" at bounding box center [634, 301] width 1268 height 602
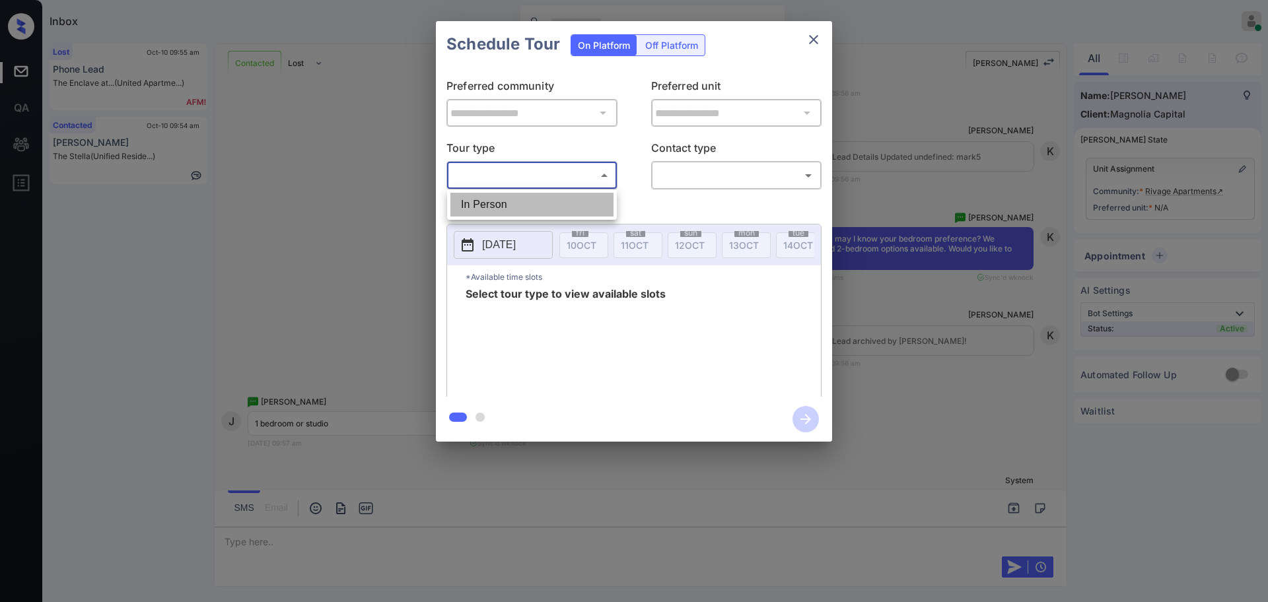
click at [497, 204] on li "In Person" at bounding box center [531, 205] width 163 height 24
type input "********"
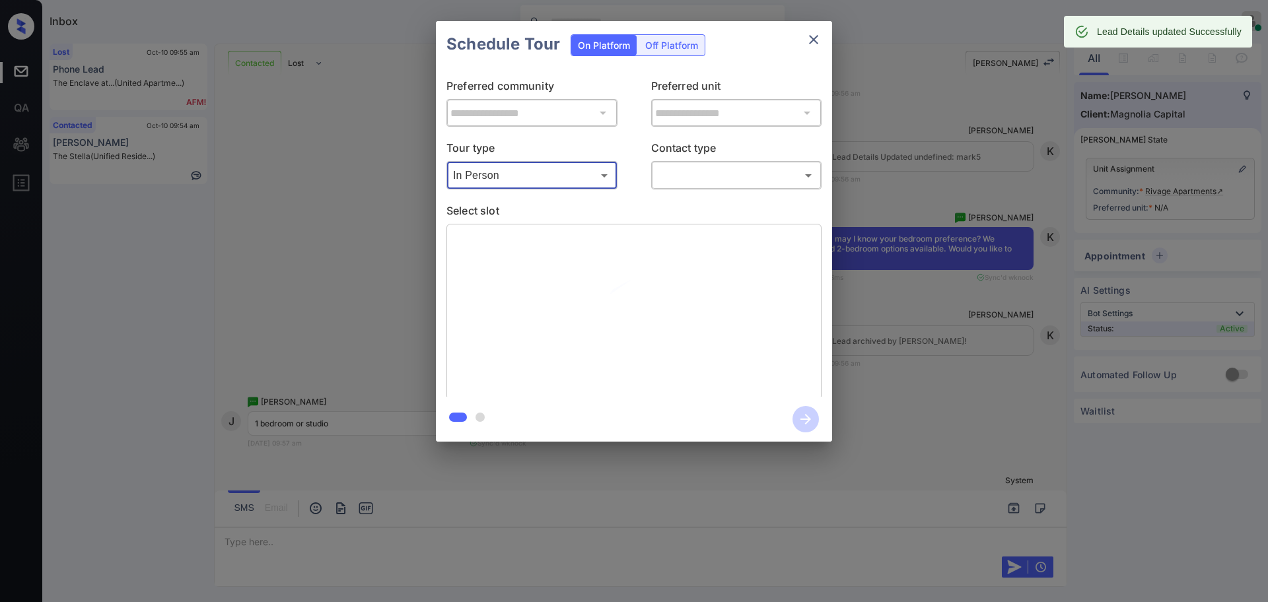
click at [681, 180] on body "Inbox Ajay Kumar Online Set yourself offline Set yourself on break Profile Swit…" at bounding box center [634, 301] width 1268 height 602
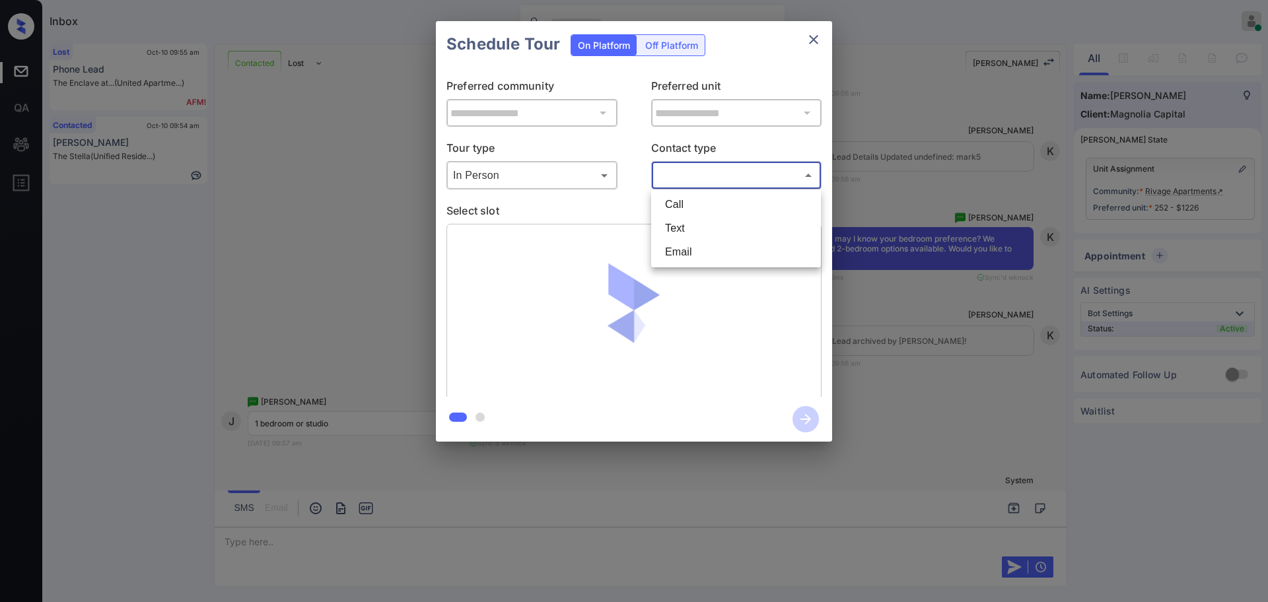
type input "**********"
click at [680, 230] on li "Text" at bounding box center [736, 229] width 163 height 24
type input "****"
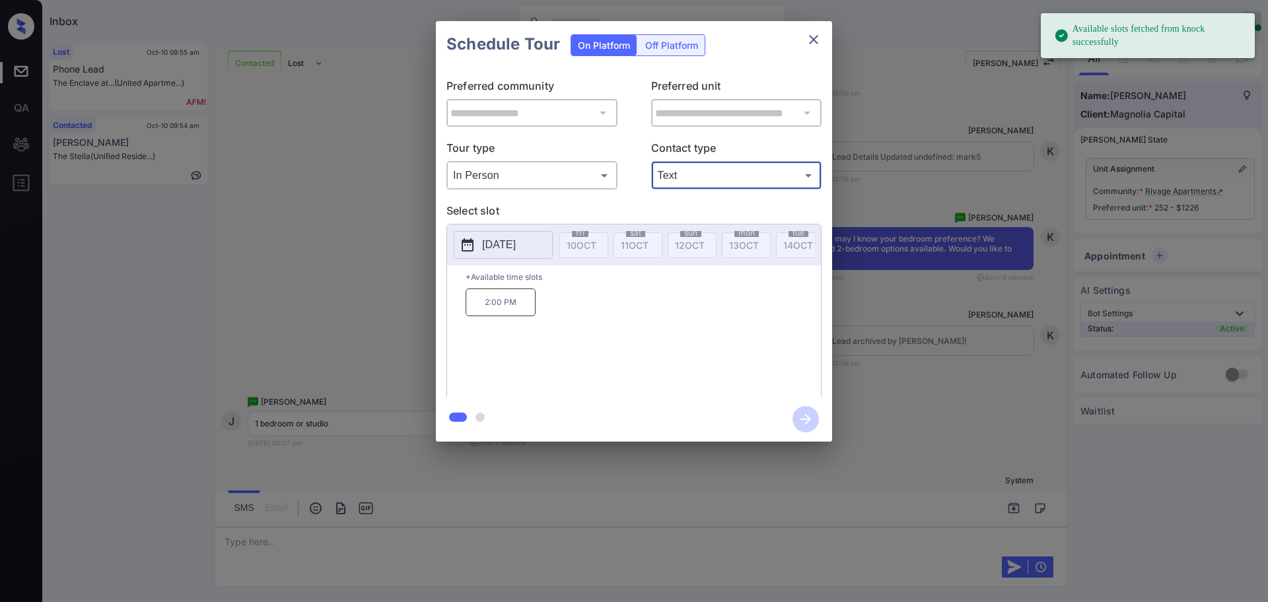
click at [506, 245] on p "[DATE]" at bounding box center [499, 245] width 34 height 16
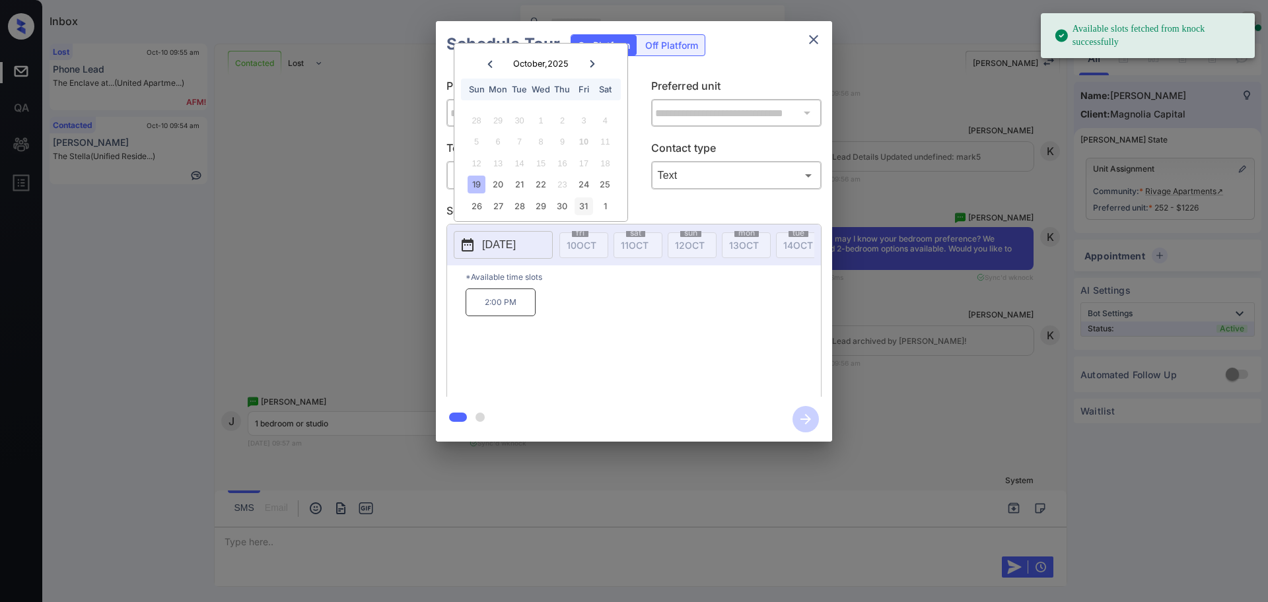
click at [583, 211] on div "31" at bounding box center [584, 206] width 18 height 18
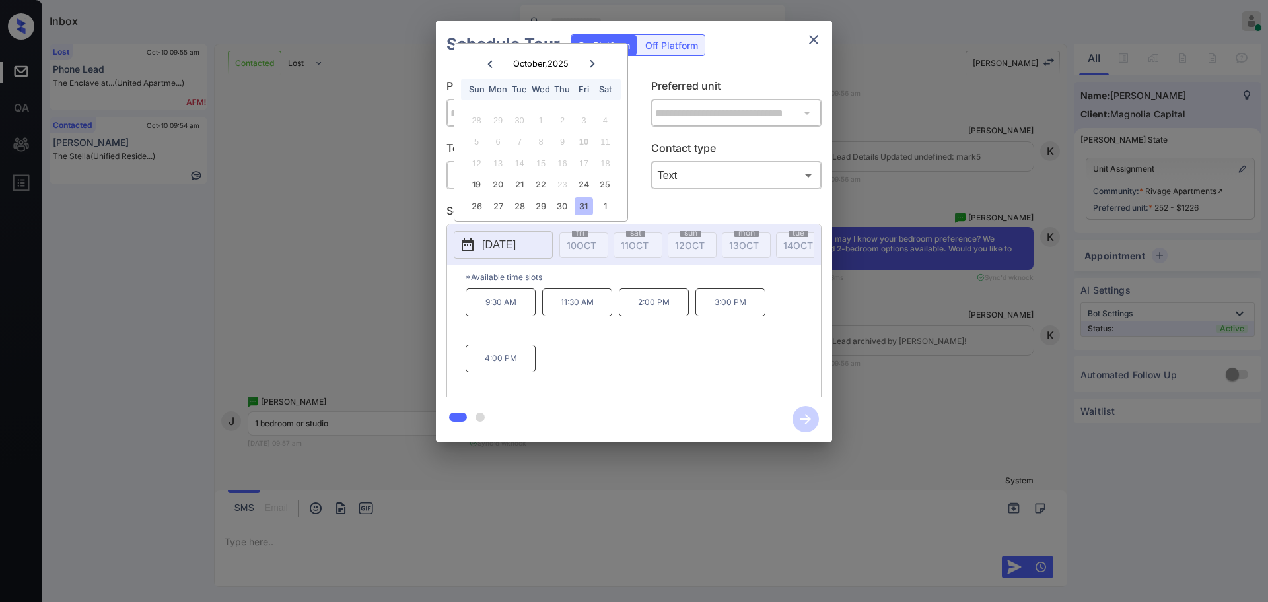
click at [655, 316] on p "2:00 PM" at bounding box center [654, 303] width 70 height 28
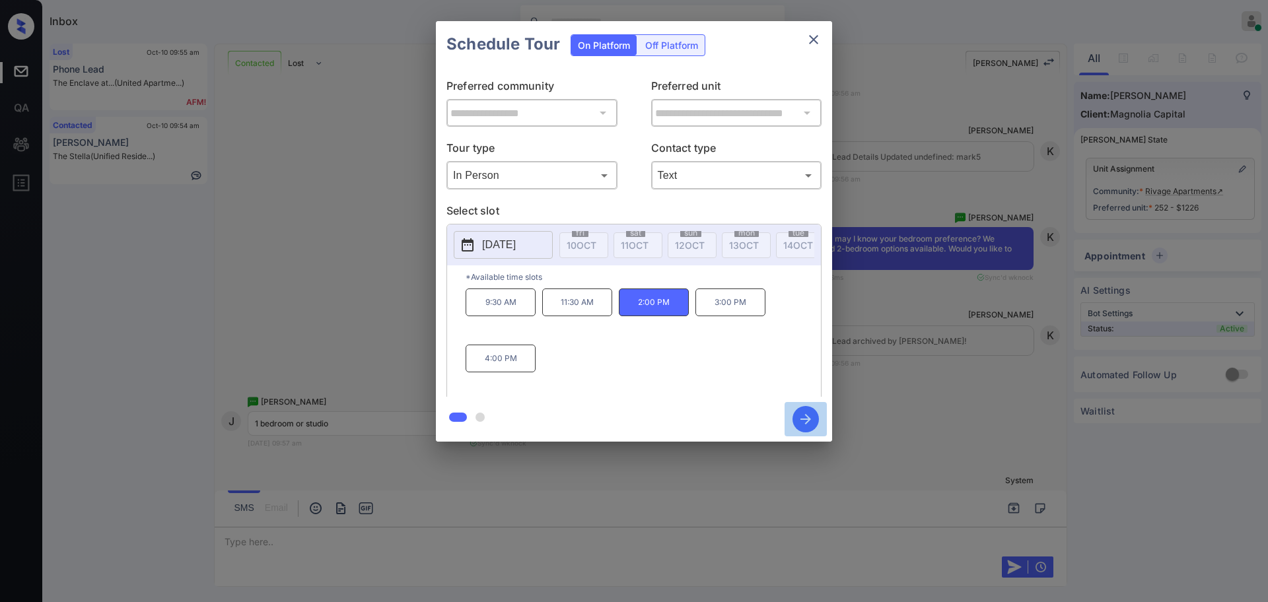
drag, startPoint x: 811, startPoint y: 422, endPoint x: 868, endPoint y: 392, distance: 64.4
click at [811, 421] on icon "button" at bounding box center [806, 419] width 26 height 26
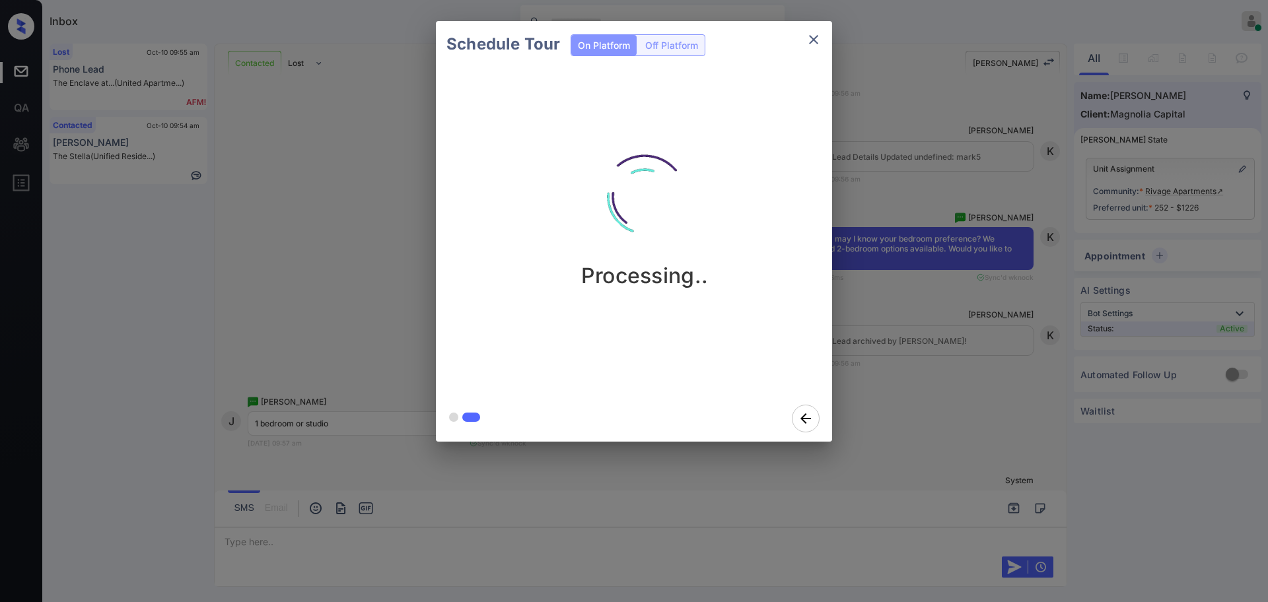
click at [879, 380] on div "Schedule Tour On Platform Off Platform Processing.." at bounding box center [634, 231] width 1268 height 463
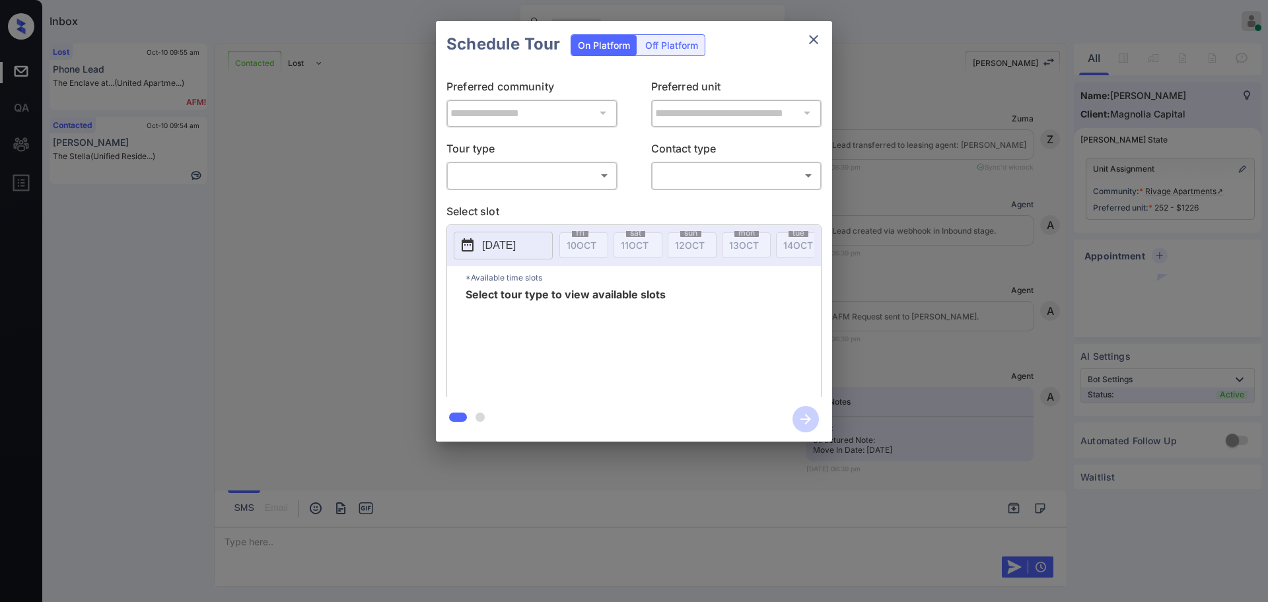
scroll to position [2638, 0]
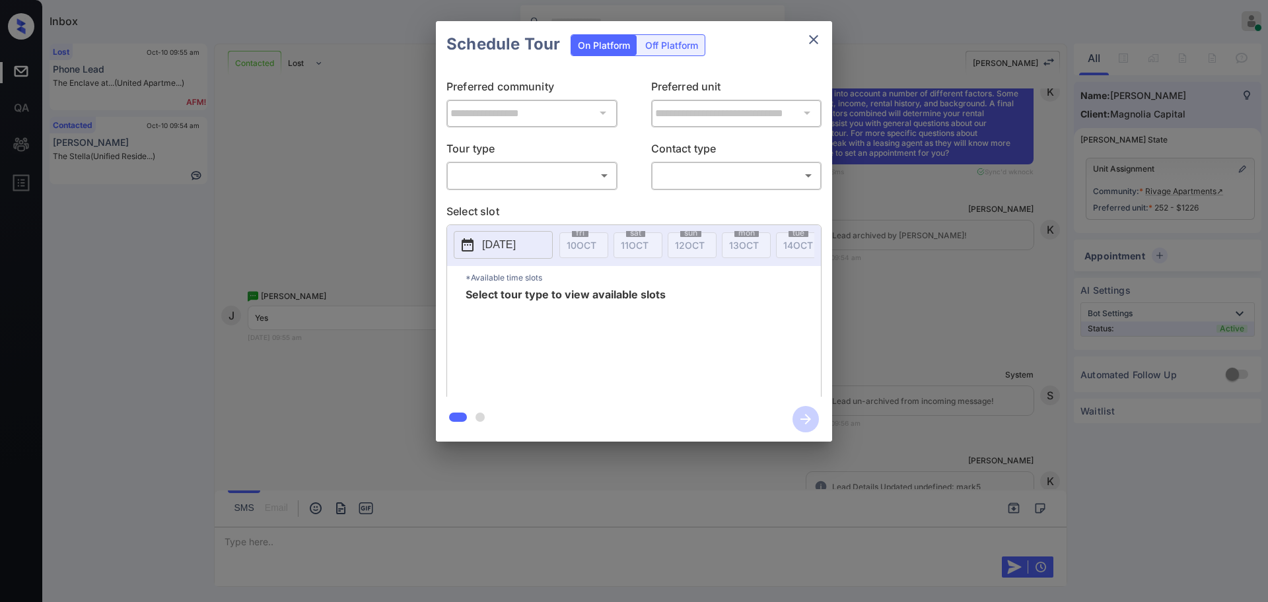
click at [561, 174] on body "Inbox [PERSON_NAME] Online Set yourself offline Set yourself on break Profile S…" at bounding box center [634, 301] width 1268 height 602
click at [536, 201] on li "In Person" at bounding box center [531, 205] width 163 height 24
type input "********"
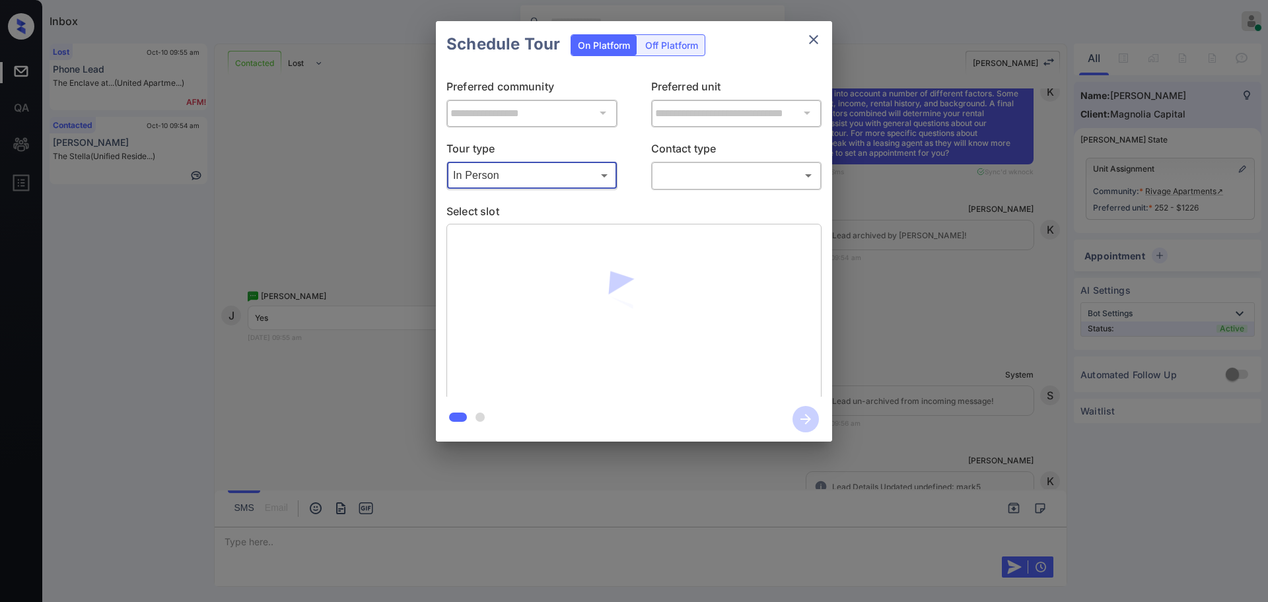
click at [664, 176] on body "Inbox [PERSON_NAME] Online Set yourself offline Set yourself on break Profile S…" at bounding box center [634, 301] width 1268 height 602
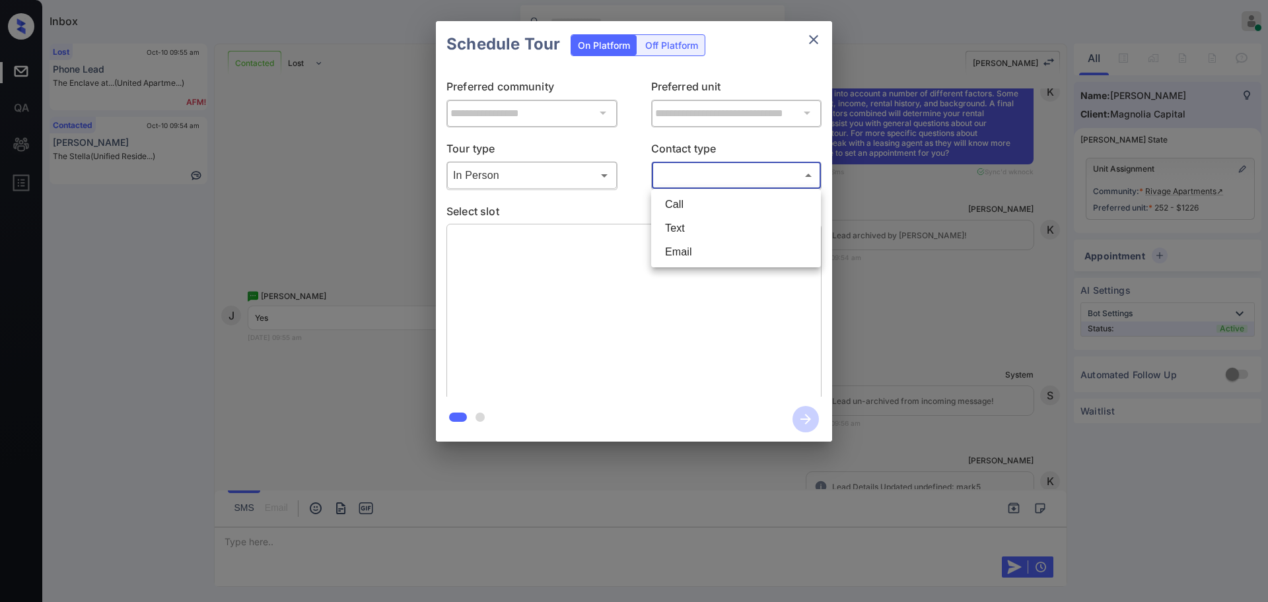
click at [677, 231] on li "Text" at bounding box center [736, 229] width 163 height 24
type input "****"
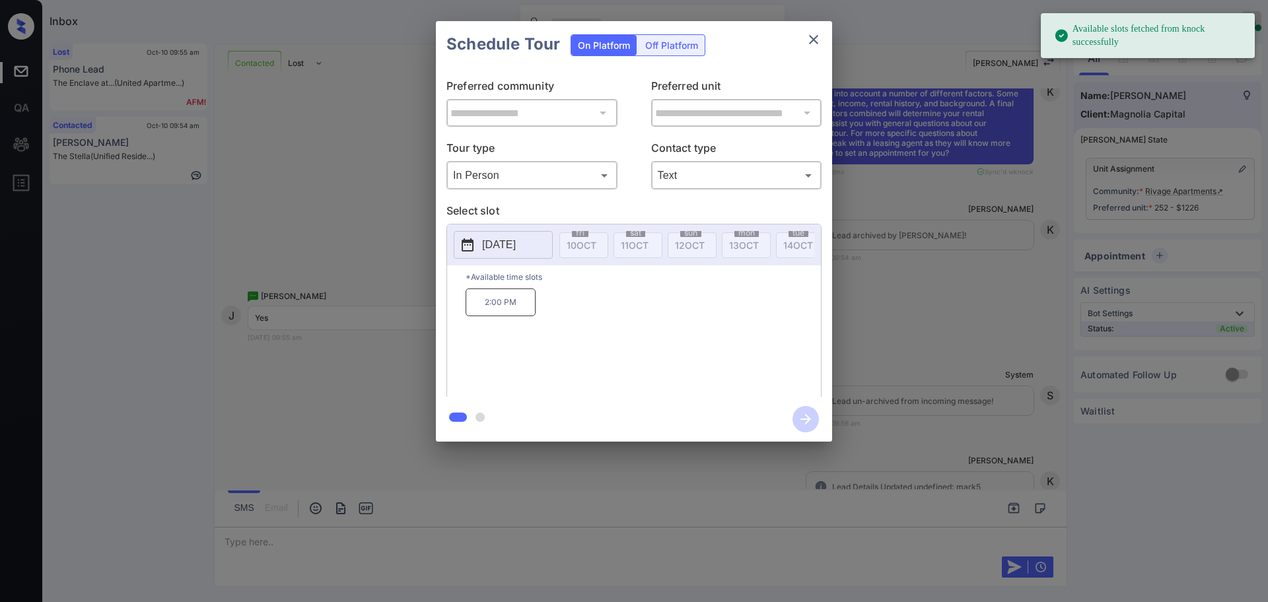
click at [495, 240] on p "[DATE]" at bounding box center [499, 245] width 34 height 16
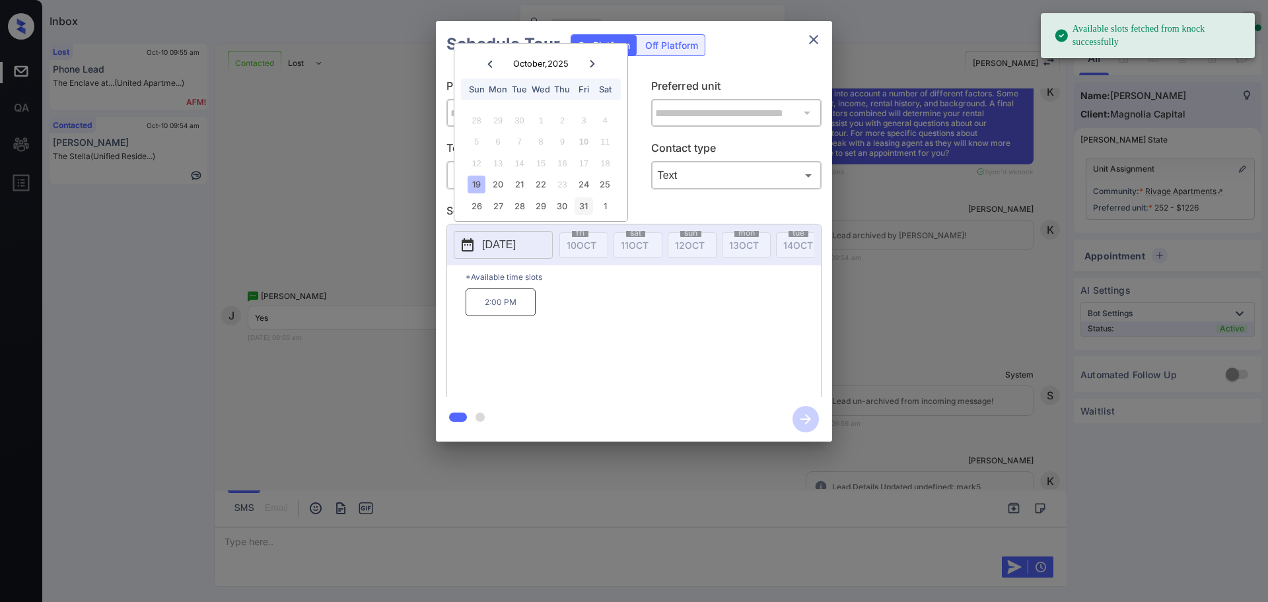
click at [581, 205] on div "31" at bounding box center [584, 206] width 18 height 18
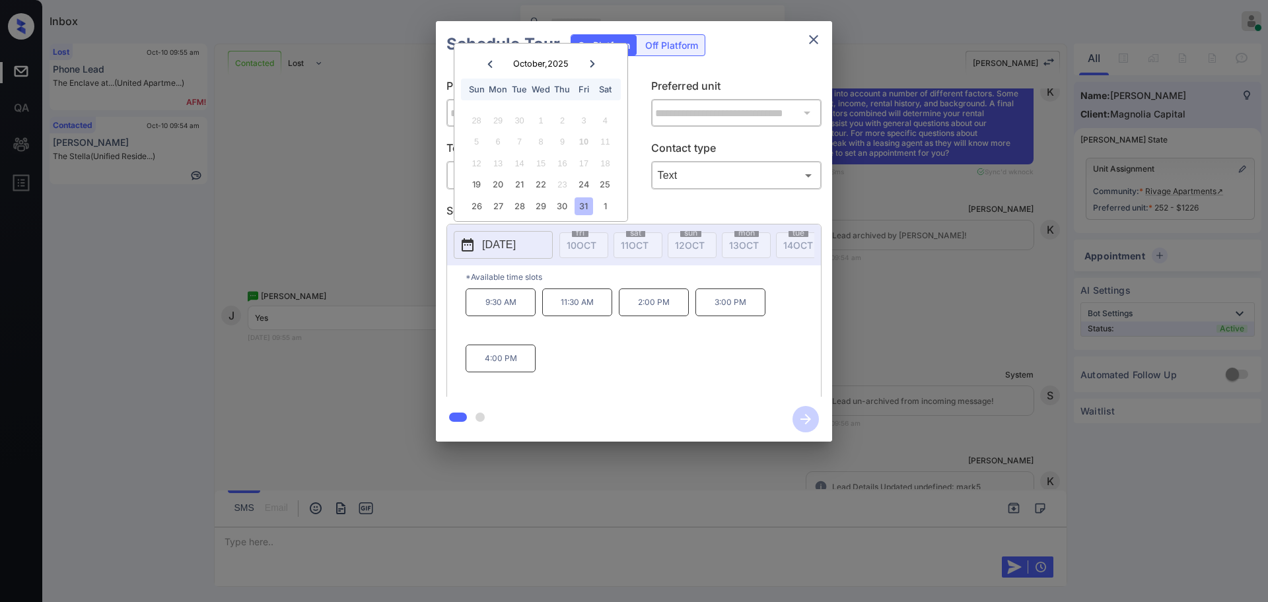
click at [644, 315] on p "2:00 PM" at bounding box center [654, 303] width 70 height 28
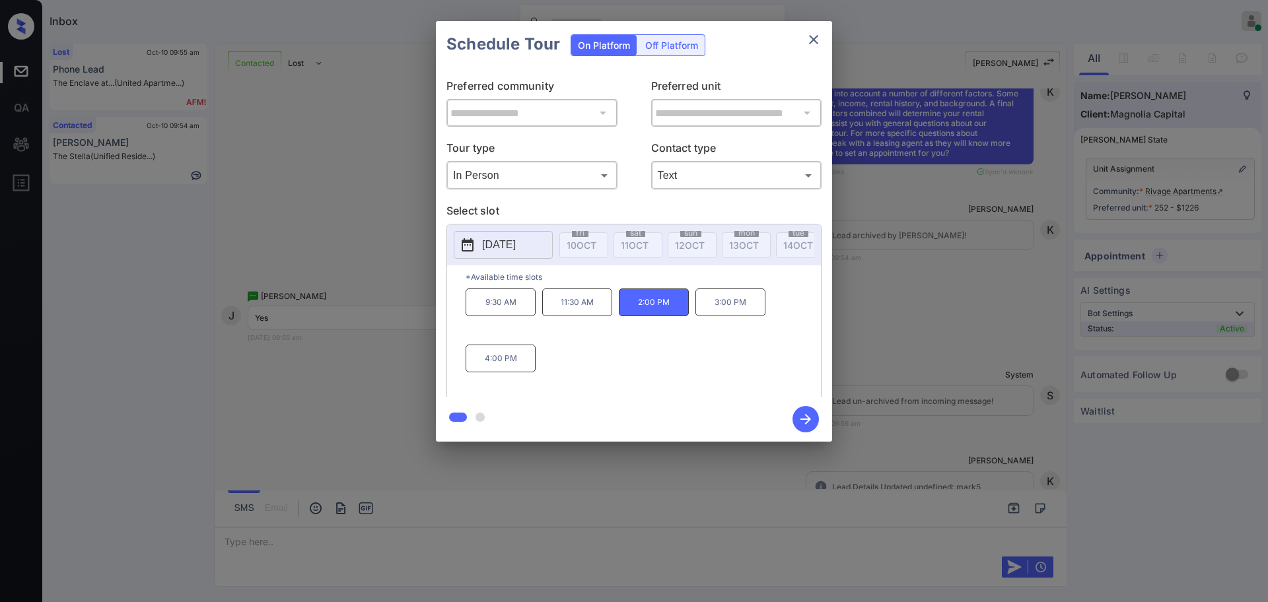
click at [806, 415] on icon "button" at bounding box center [806, 419] width 11 height 11
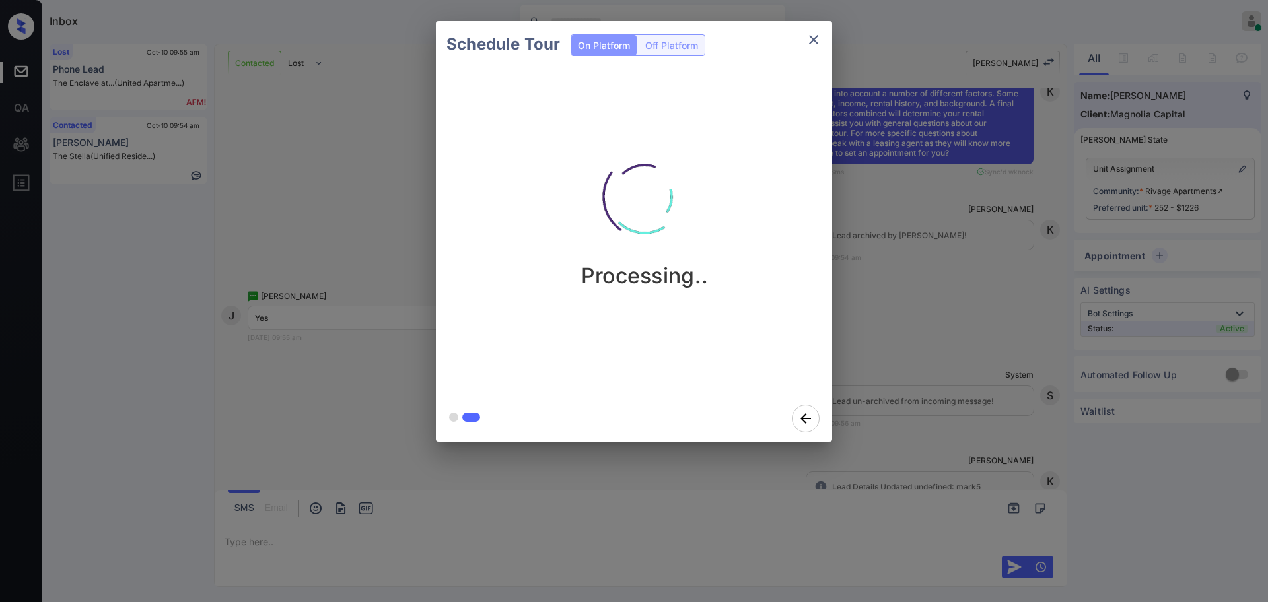
click at [962, 393] on div "Schedule Tour On Platform Off Platform Processing.." at bounding box center [634, 231] width 1268 height 463
